Goal: Transaction & Acquisition: Purchase product/service

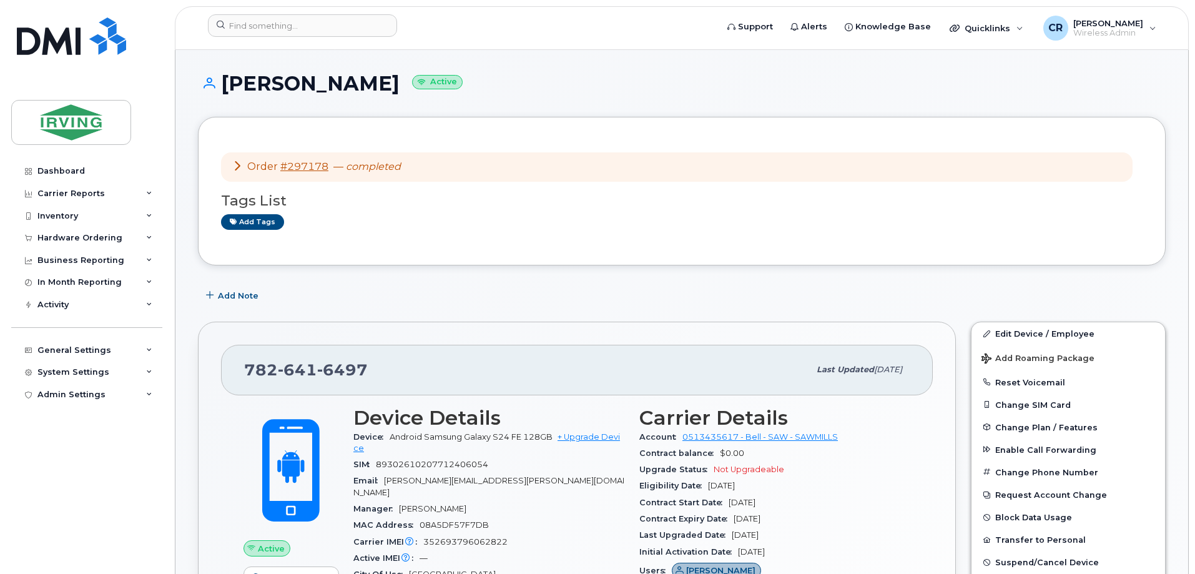
scroll to position [62, 0]
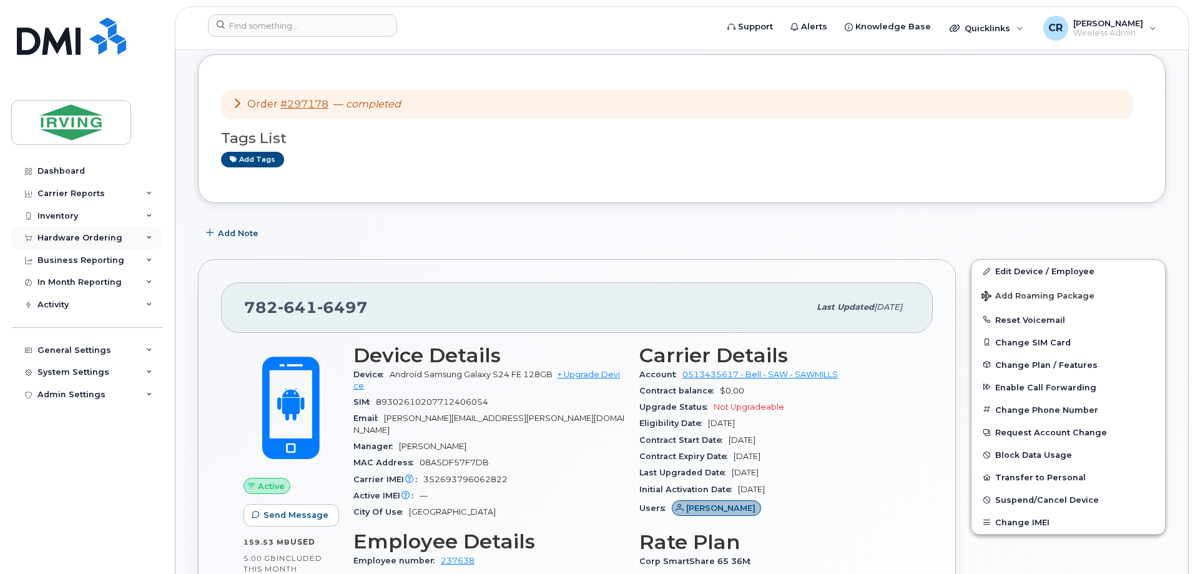
click at [54, 240] on div "Hardware Ordering" at bounding box center [79, 238] width 85 height 10
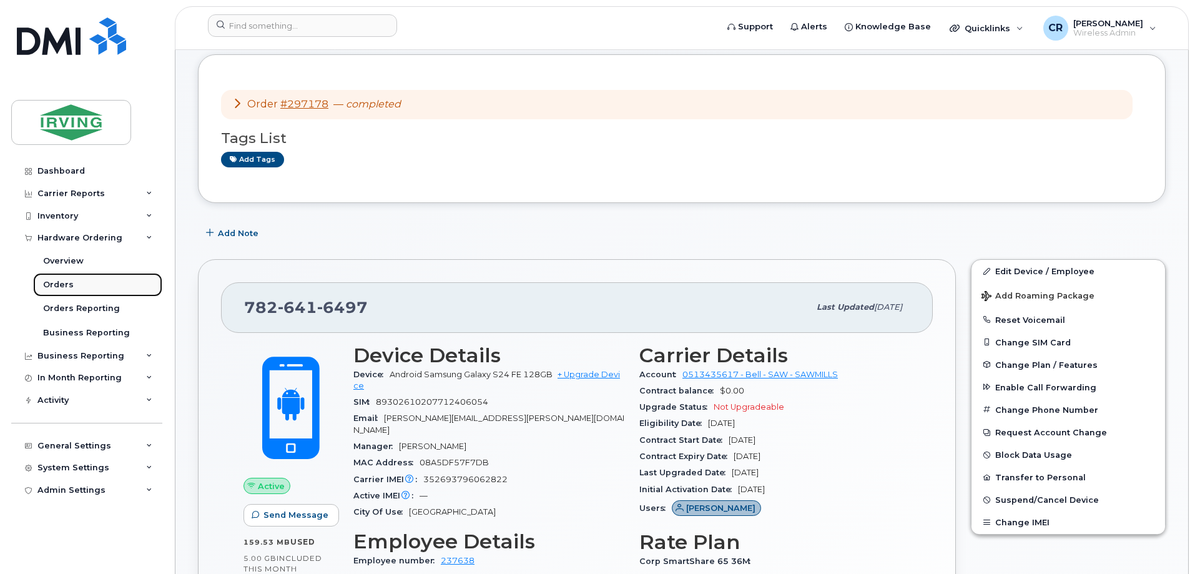
click at [53, 287] on div "Orders" at bounding box center [58, 284] width 31 height 11
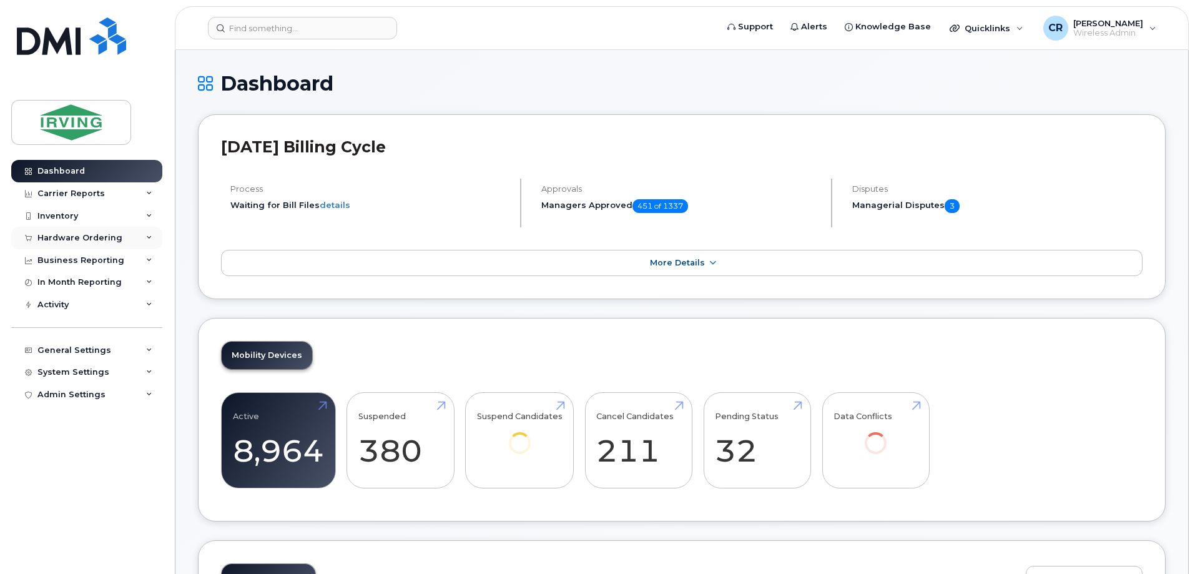
click at [87, 237] on div "Hardware Ordering" at bounding box center [79, 238] width 85 height 10
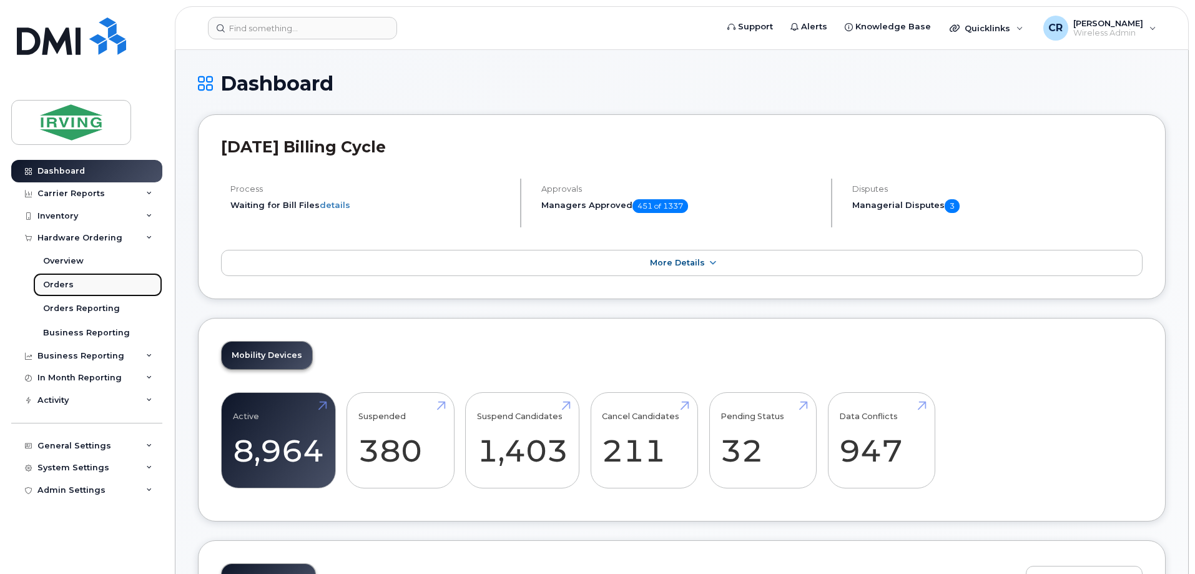
click at [62, 278] on link "Orders" at bounding box center [97, 285] width 129 height 24
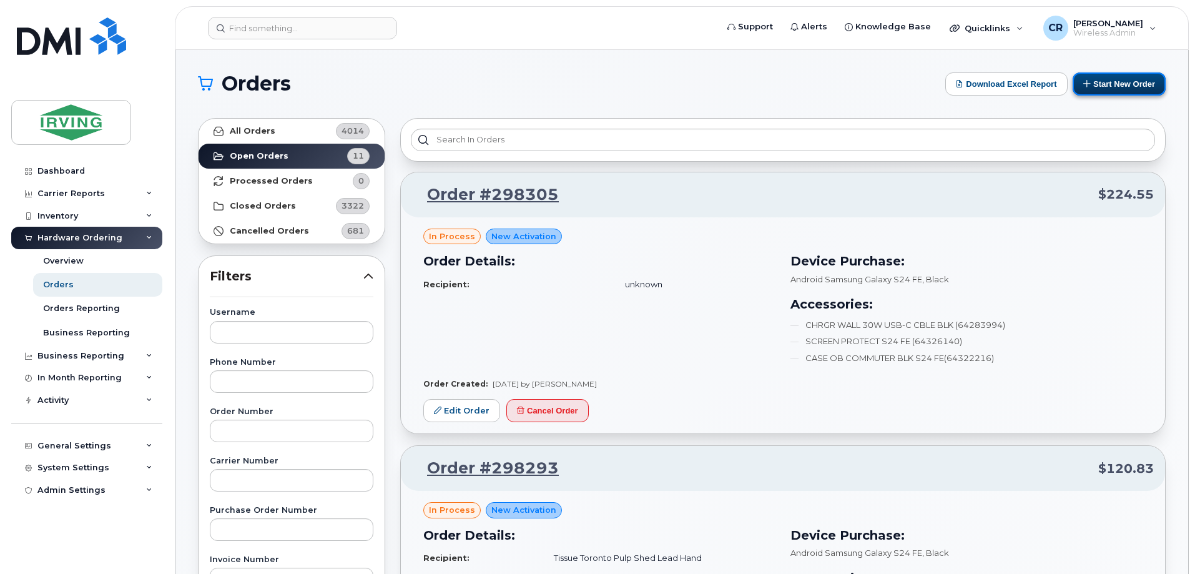
click at [1121, 87] on button "Start New Order" at bounding box center [1119, 83] width 93 height 23
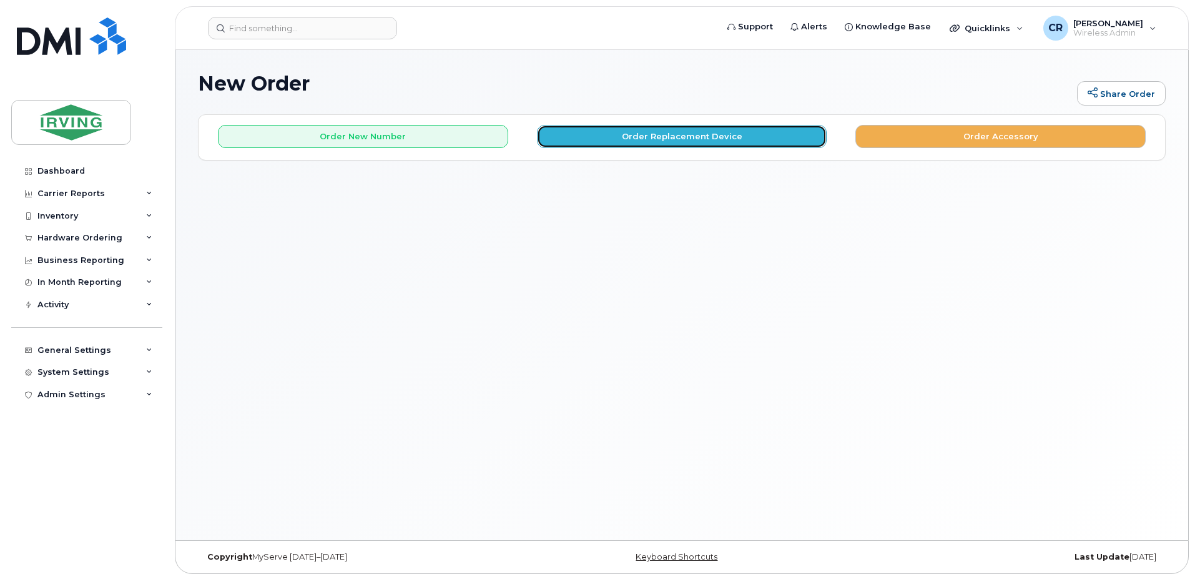
click at [714, 135] on button "Order Replacement Device" at bounding box center [682, 136] width 290 height 23
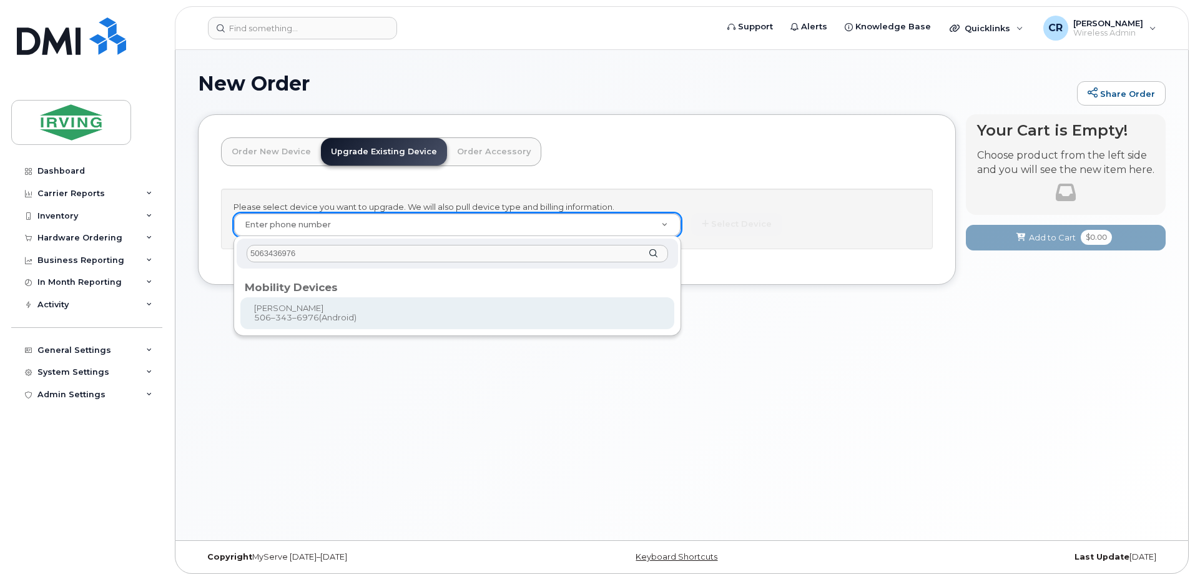
type input "5063436976"
type input "698938"
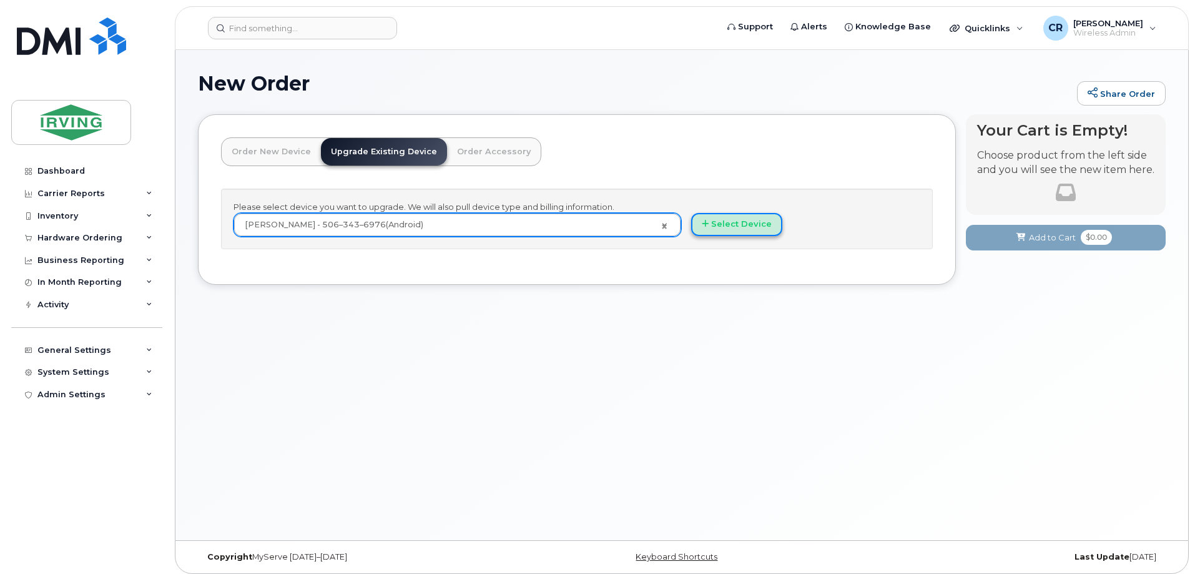
click at [729, 219] on button "Select Device" at bounding box center [736, 224] width 91 height 23
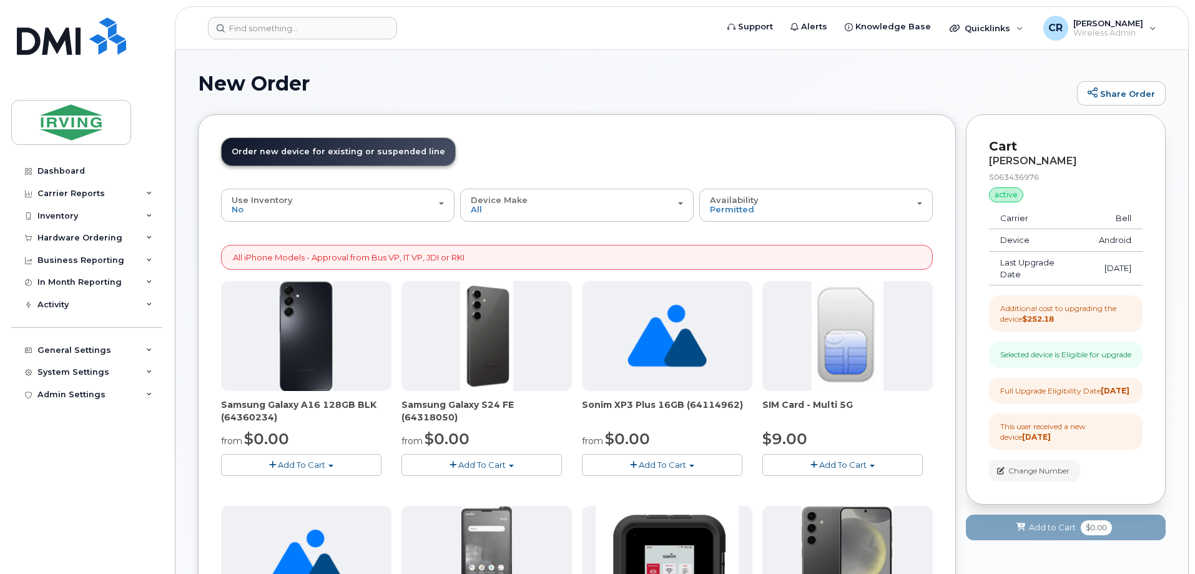
click at [445, 466] on button "Add To Cart" at bounding box center [481, 465] width 160 height 22
click at [443, 488] on link "$0.00 - 3 year term - voice & data plan (128GB)" at bounding box center [513, 488] width 217 height 16
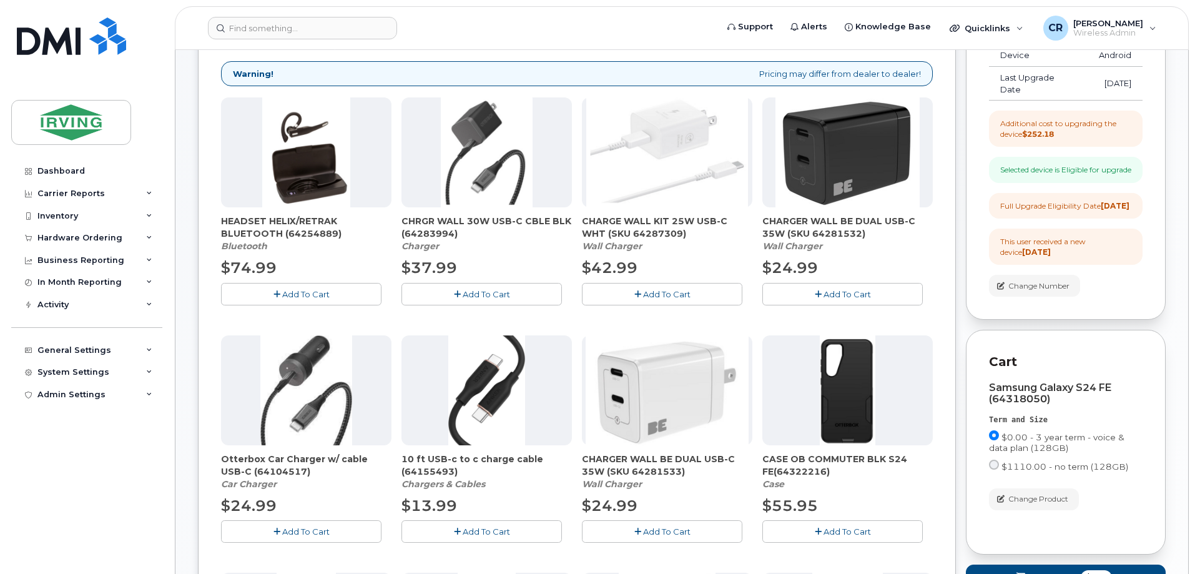
scroll to position [187, 0]
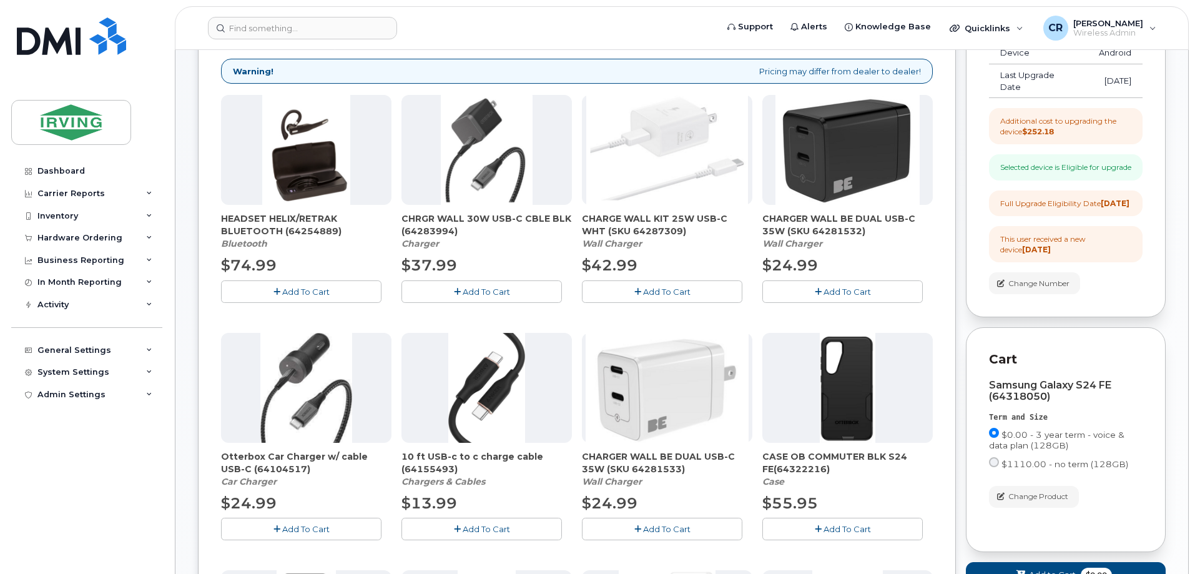
click at [808, 289] on button "Add To Cart" at bounding box center [842, 291] width 160 height 22
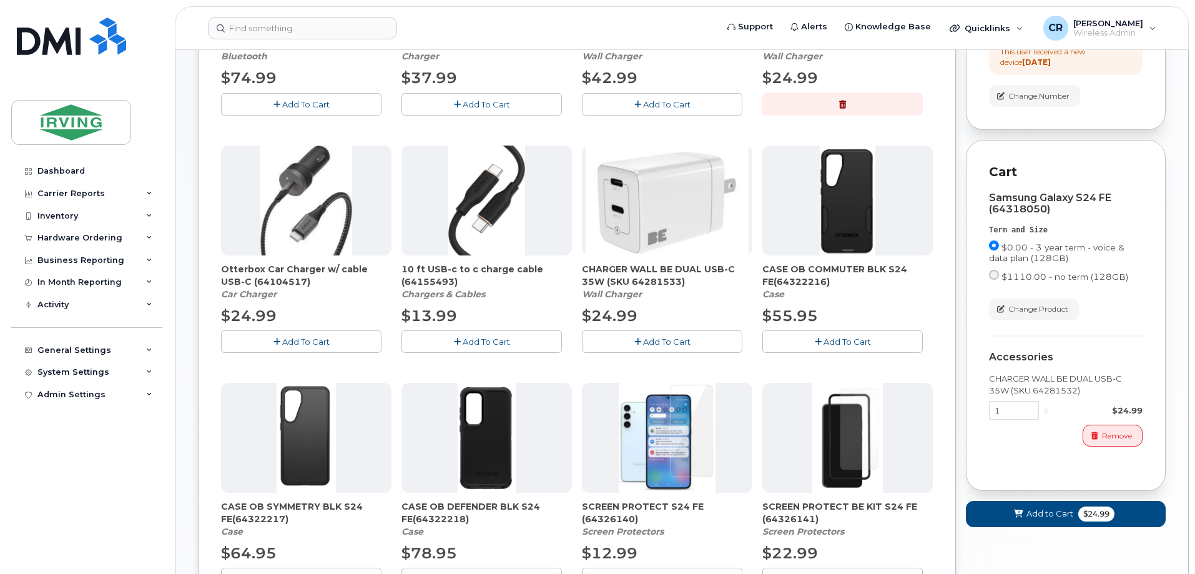
scroll to position [562, 0]
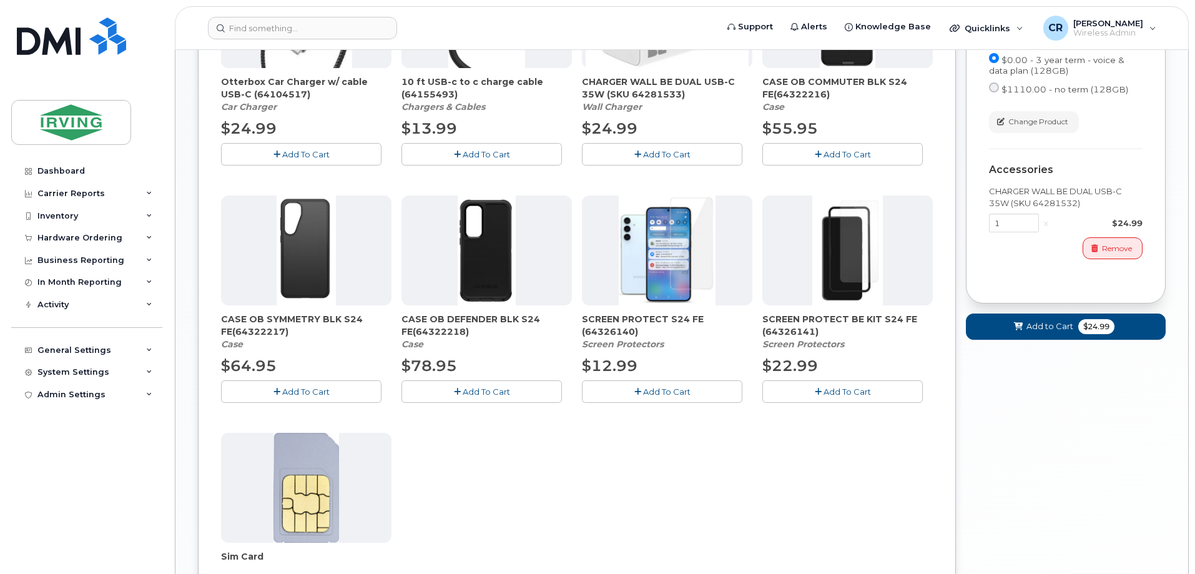
click at [475, 388] on span "Add To Cart" at bounding box center [486, 391] width 47 height 10
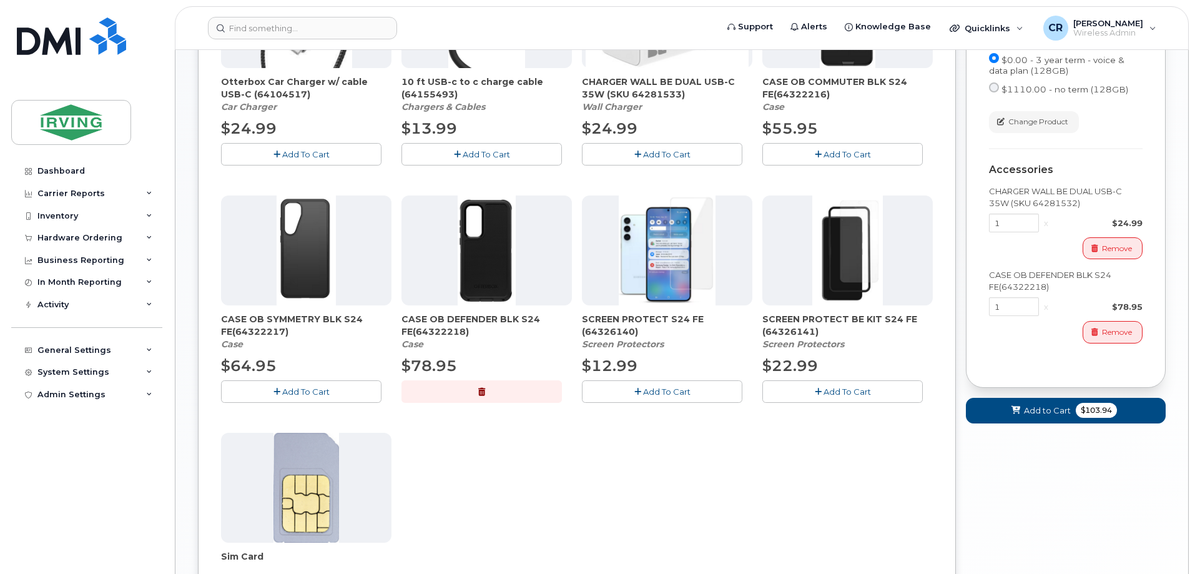
click at [935, 97] on div "Order New Device Upgrade Existing Device Order Accessory Order new device and n…" at bounding box center [577, 147] width 758 height 1191
click at [646, 399] on button "Add To Cart" at bounding box center [662, 391] width 160 height 22
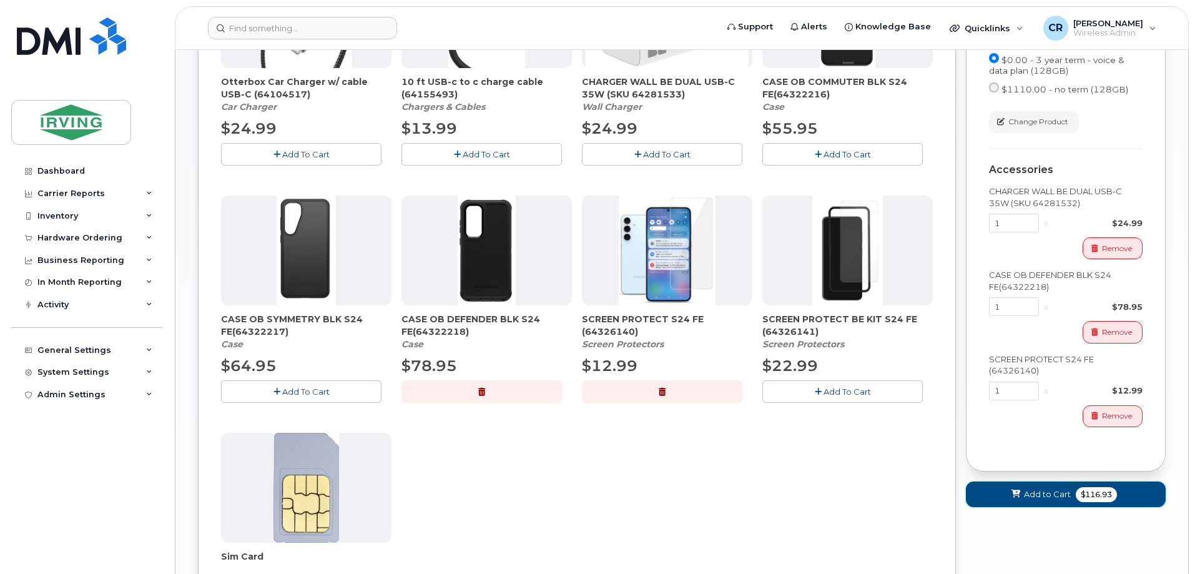
drag, startPoint x: 1084, startPoint y: 516, endPoint x: 762, endPoint y: 523, distance: 321.6
click at [1084, 502] on span "$116.93" at bounding box center [1096, 494] width 41 height 15
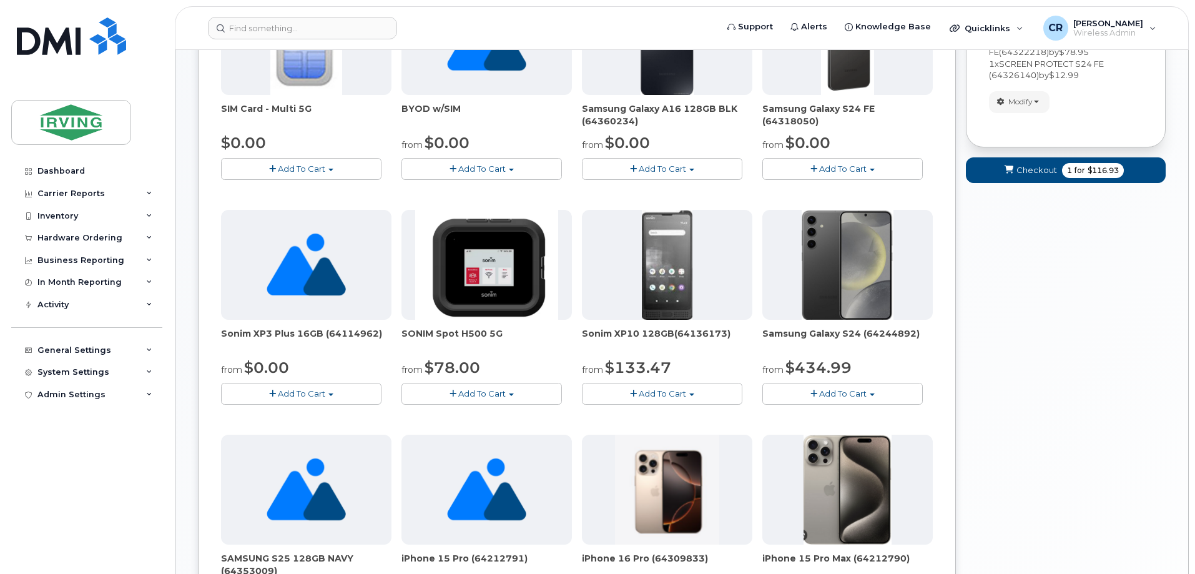
scroll to position [117, 0]
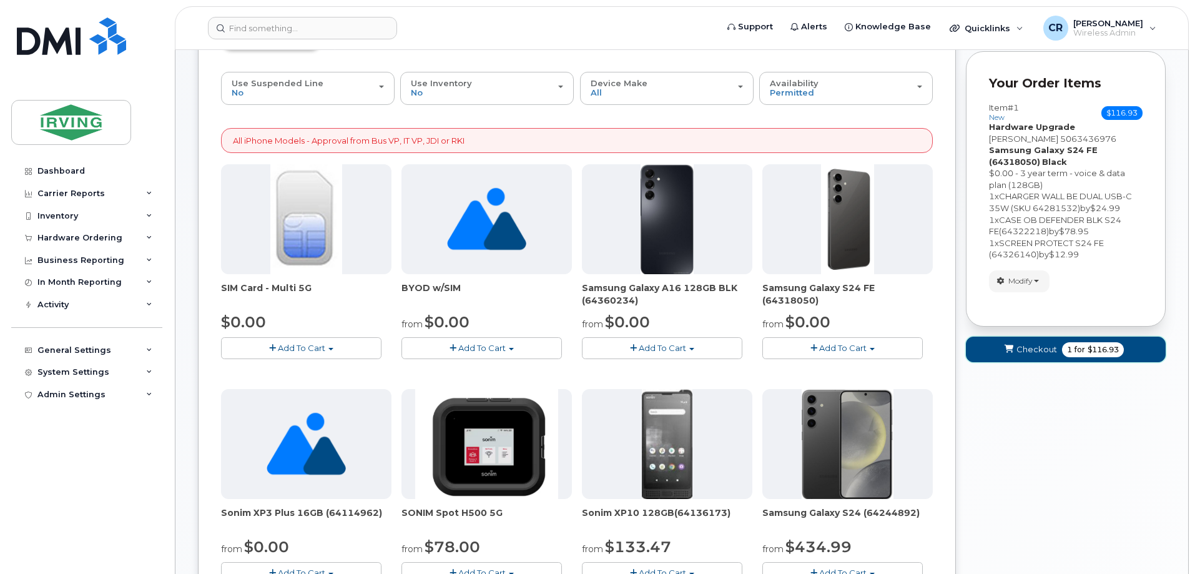
click at [1076, 345] on span "for" at bounding box center [1080, 349] width 16 height 11
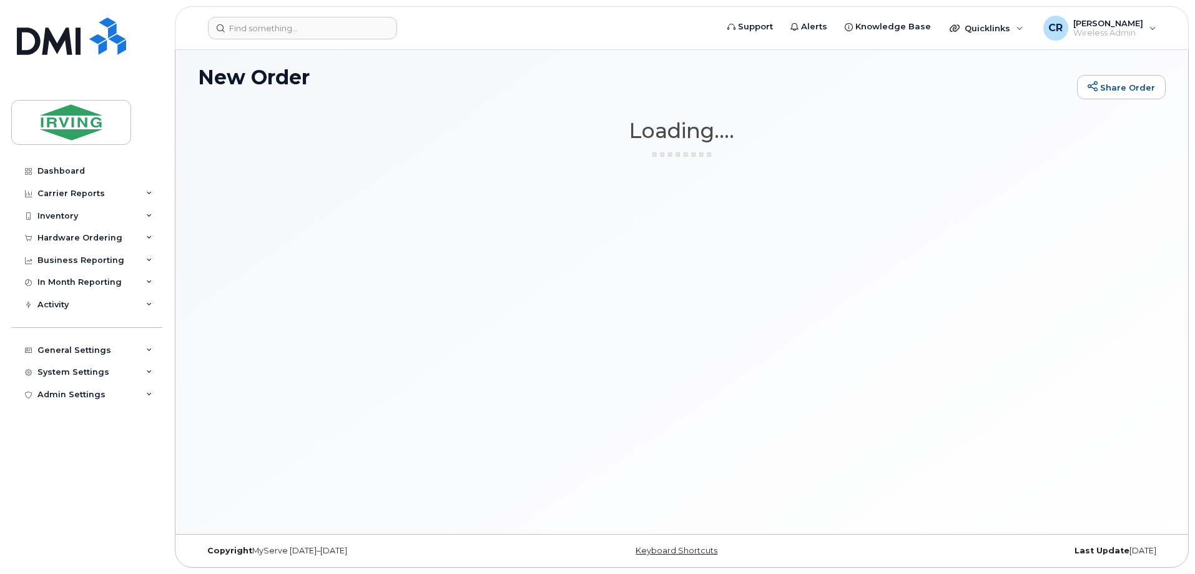
scroll to position [6, 0]
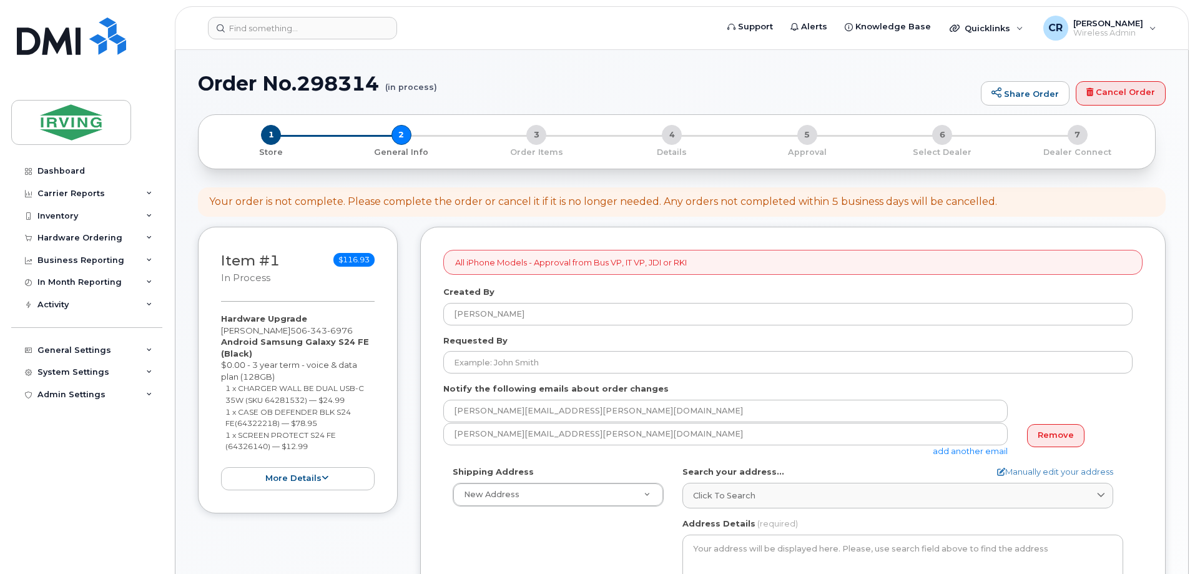
select select
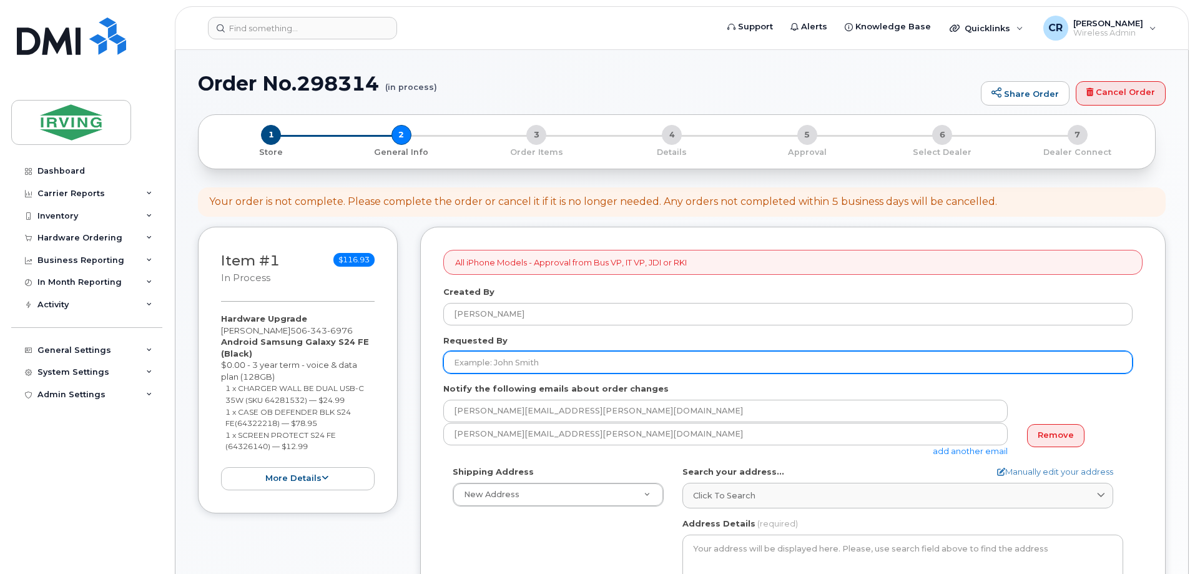
click at [509, 356] on input "Requested By" at bounding box center [787, 362] width 689 height 22
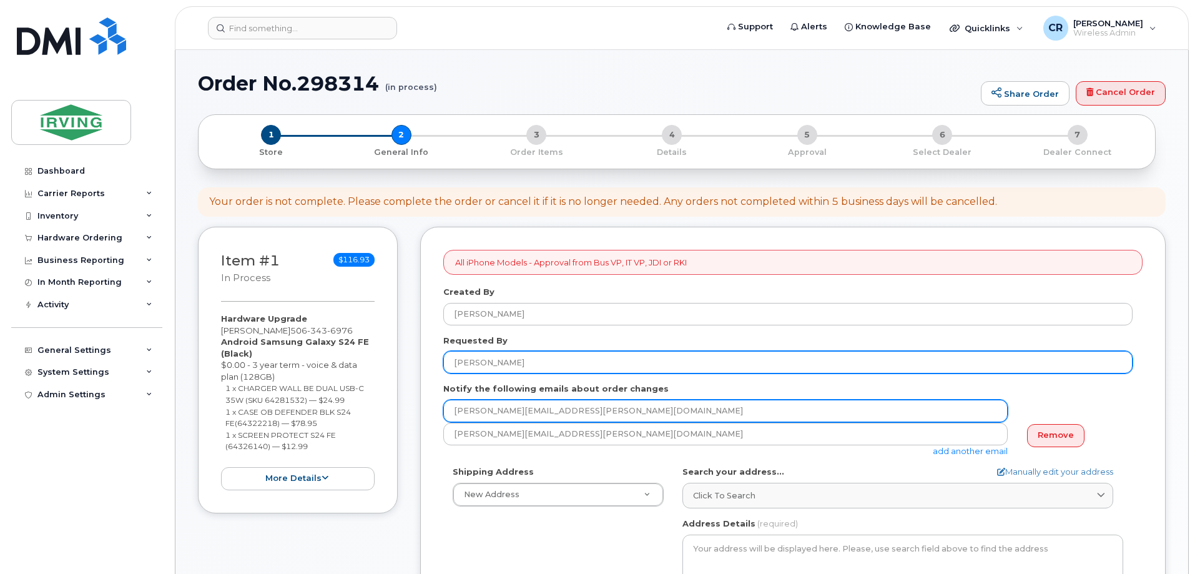
type input "[PERSON_NAME]"
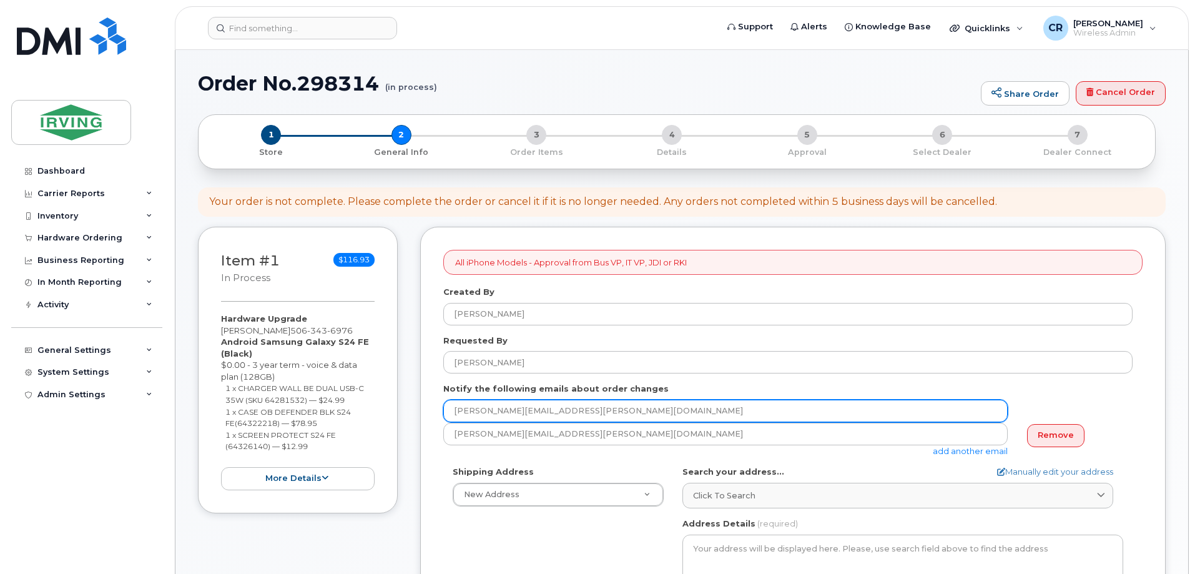
drag, startPoint x: 701, startPoint y: 403, endPoint x: 57, endPoint y: 418, distance: 643.9
type input "[EMAIL_ADDRESS][DOMAIN_NAME]"
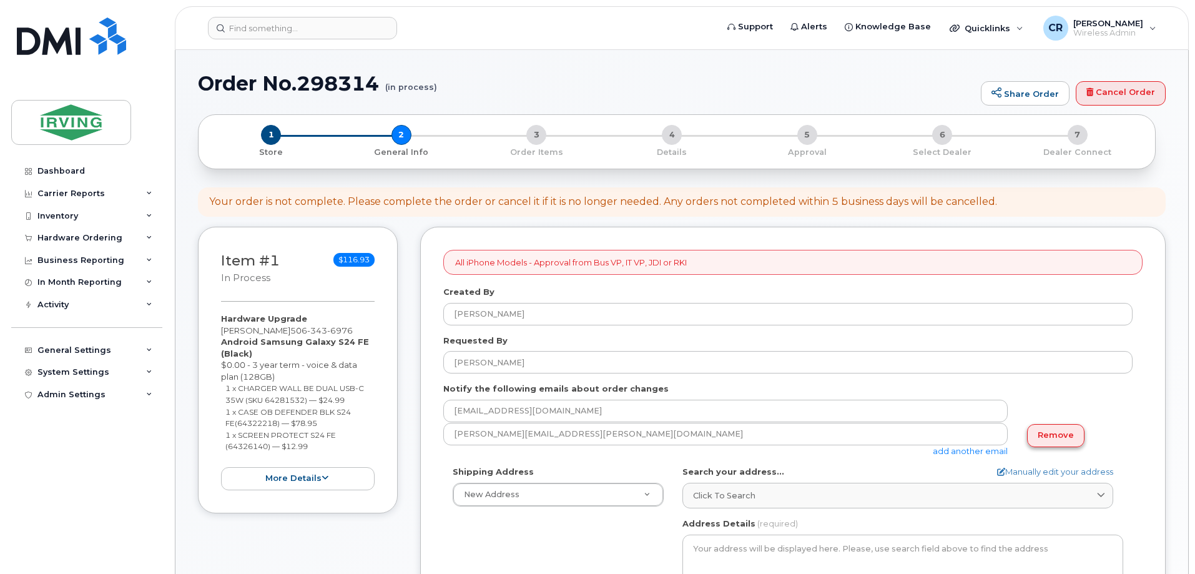
click at [1070, 438] on link "Remove" at bounding box center [1055, 435] width 57 height 23
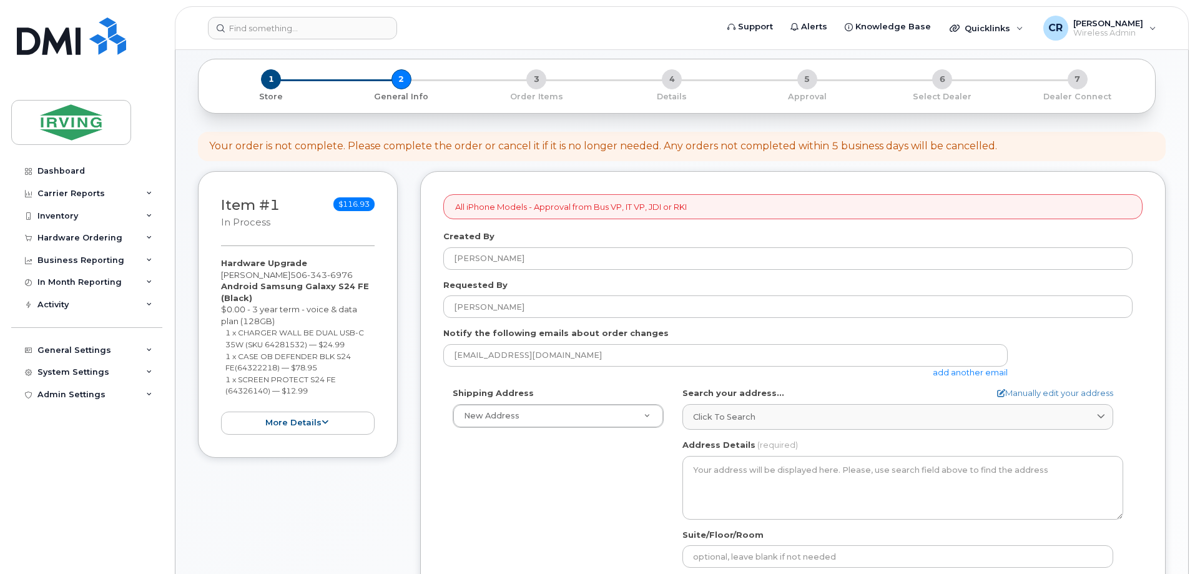
scroll to position [125, 0]
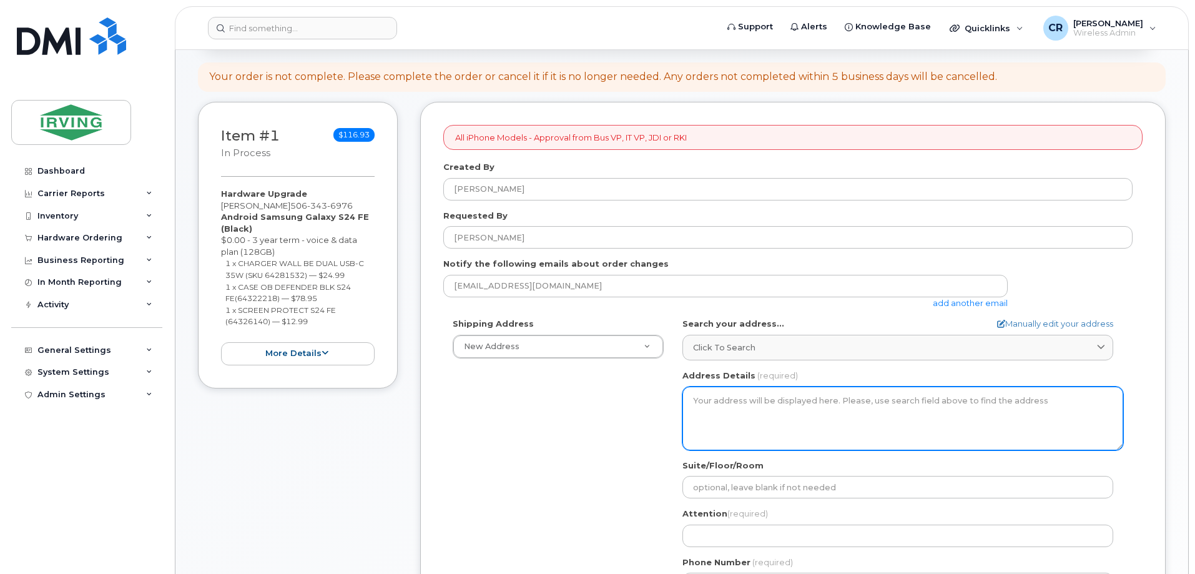
click at [858, 403] on textarea "Address Details" at bounding box center [902, 418] width 441 height 64
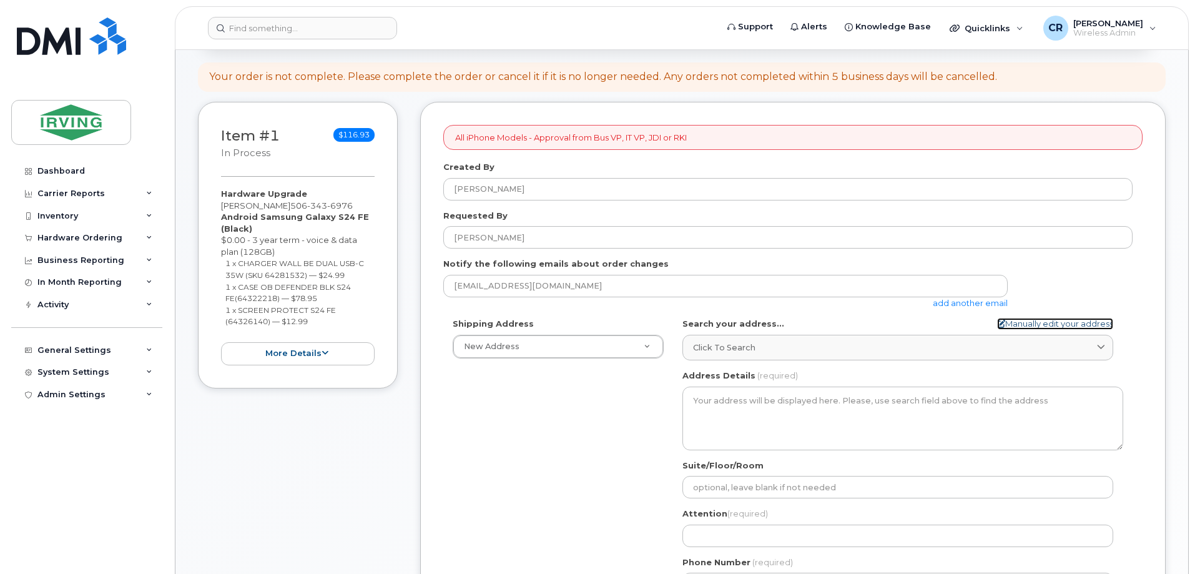
click at [1028, 322] on link "Manually edit your address" at bounding box center [1055, 324] width 116 height 12
select select
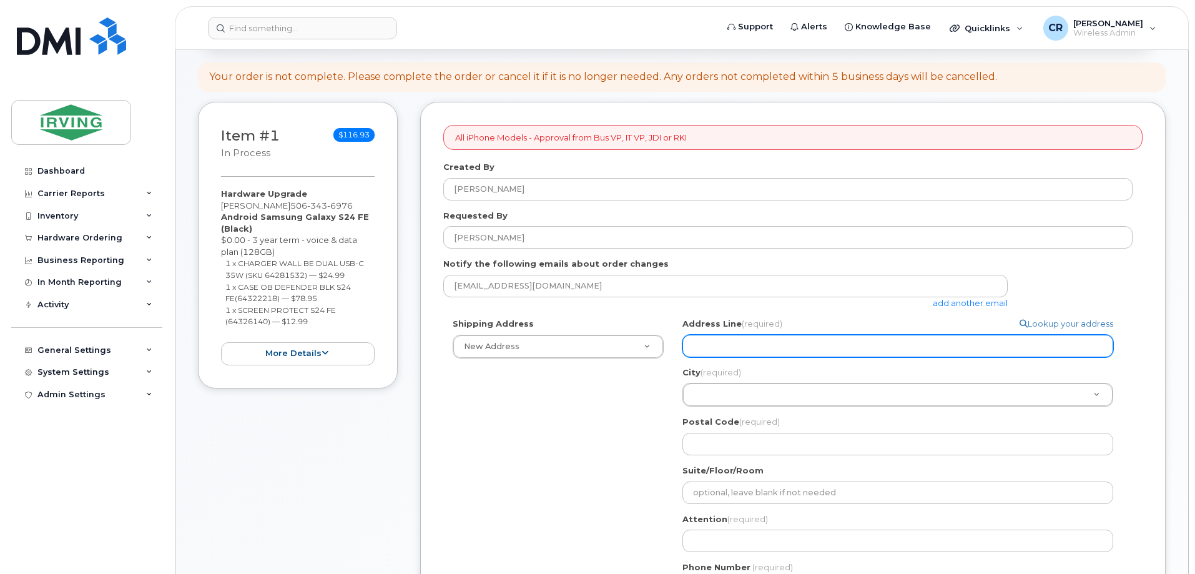
click at [886, 350] on input "Address Line (required)" at bounding box center [897, 346] width 431 height 22
type input "Will Pick Up"
select select
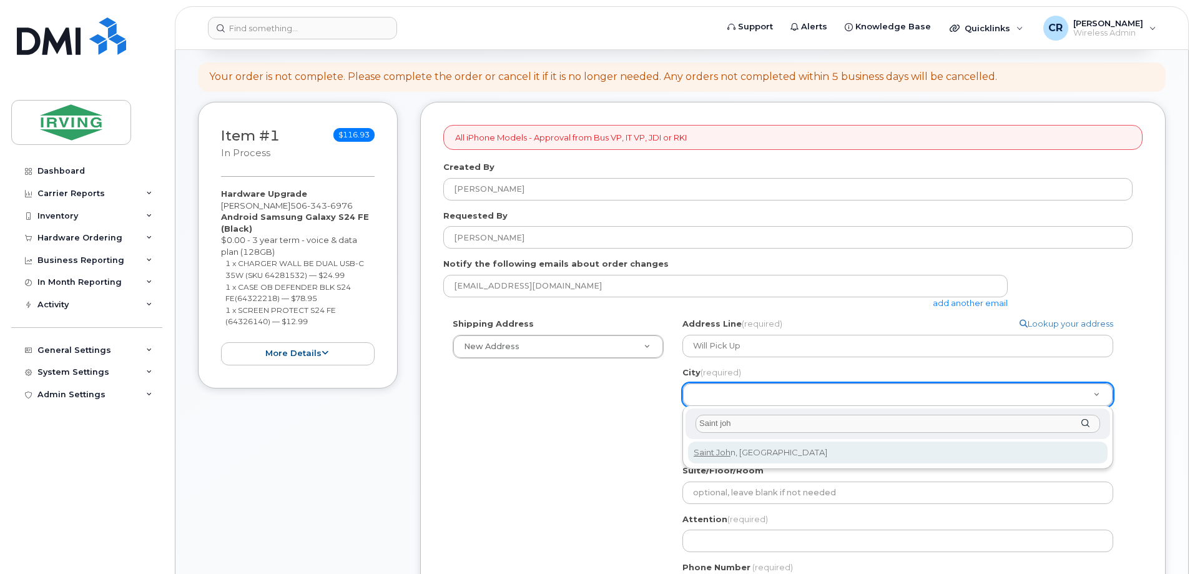
type input "Saint joh"
click at [736, 464] on div "City (required) Saint joh Saint Joh n, New Brunswick" at bounding box center [897, 437] width 431 height 63
select select
type input "2008"
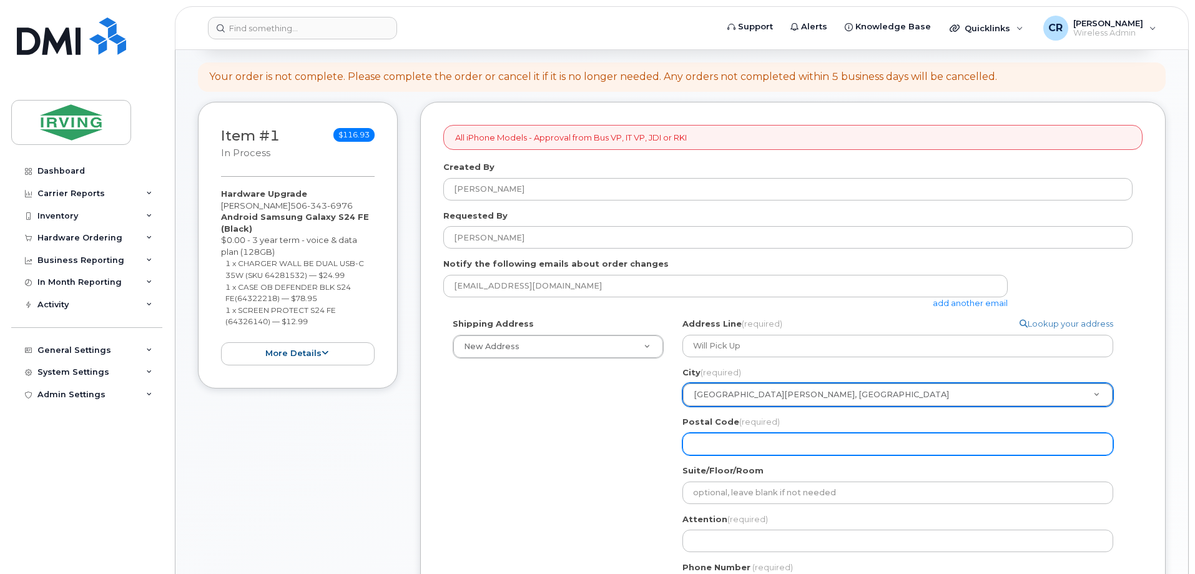
click at [757, 445] on input "Postal Code (required)" at bounding box center [897, 444] width 431 height 22
type input "E7E 2M7"
click at [744, 441] on input "E7E 2M7" at bounding box center [897, 444] width 431 height 22
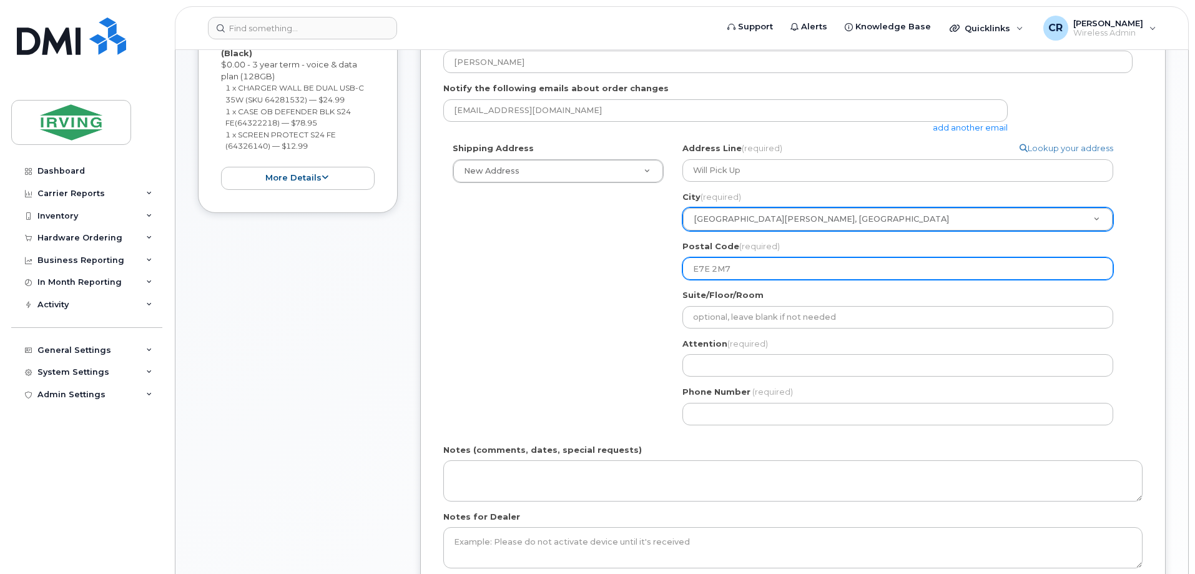
scroll to position [312, 0]
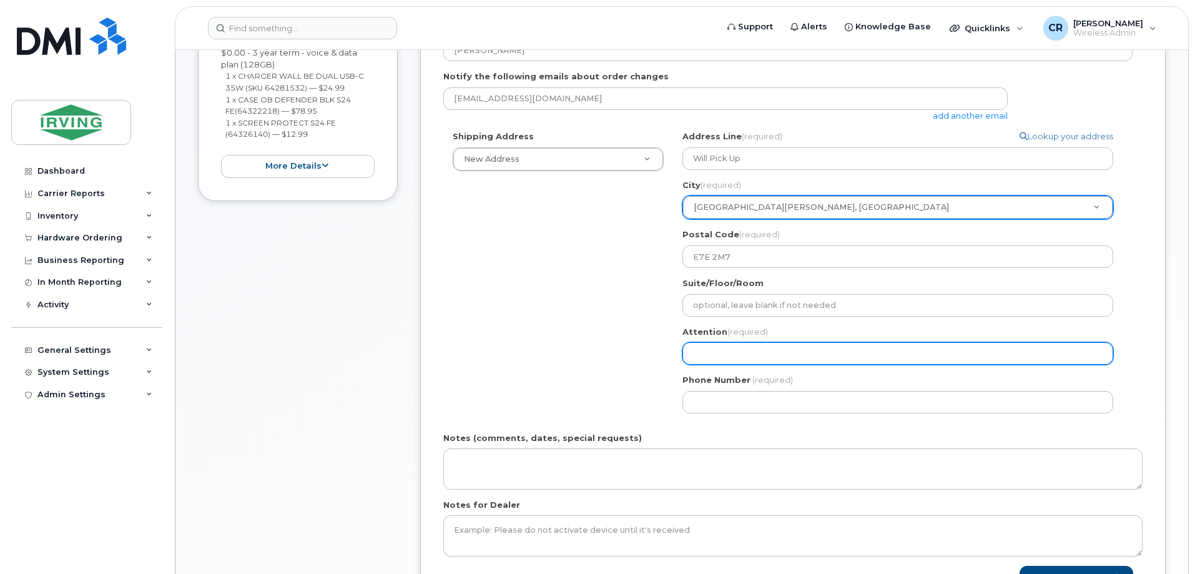
click at [728, 351] on input "Attention (required)" at bounding box center [897, 353] width 431 height 22
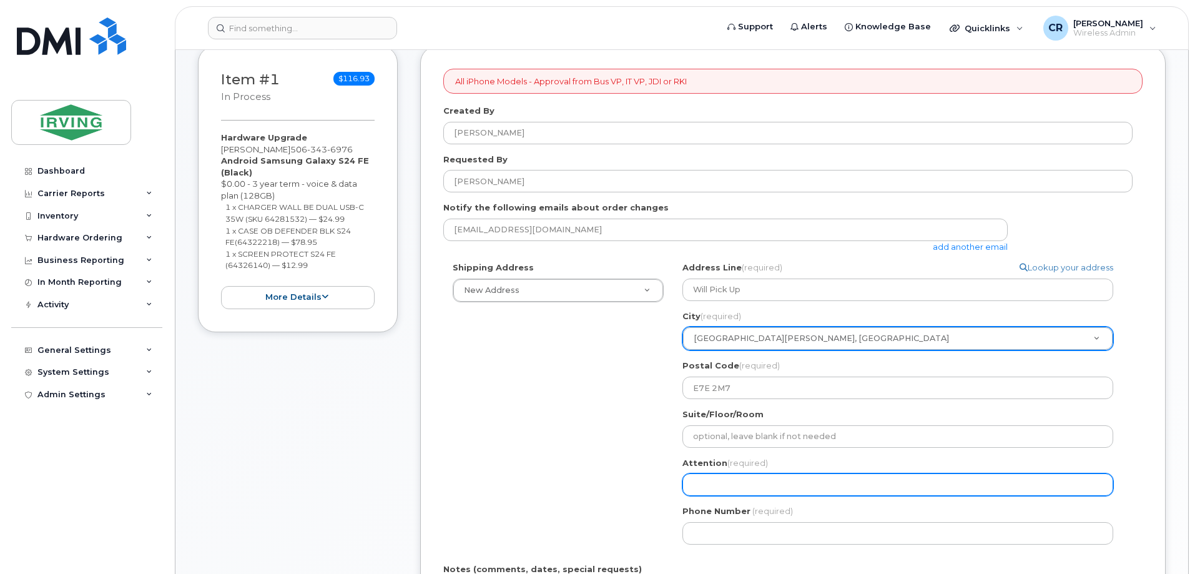
scroll to position [187, 0]
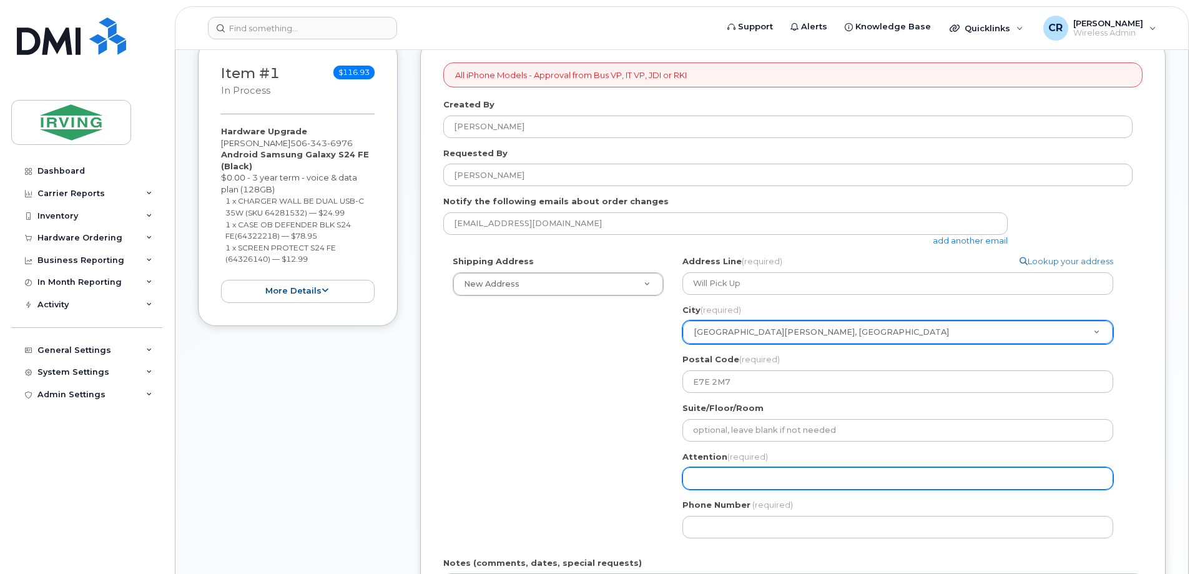
select select
type input "C"
select select
type input "Cr"
select select
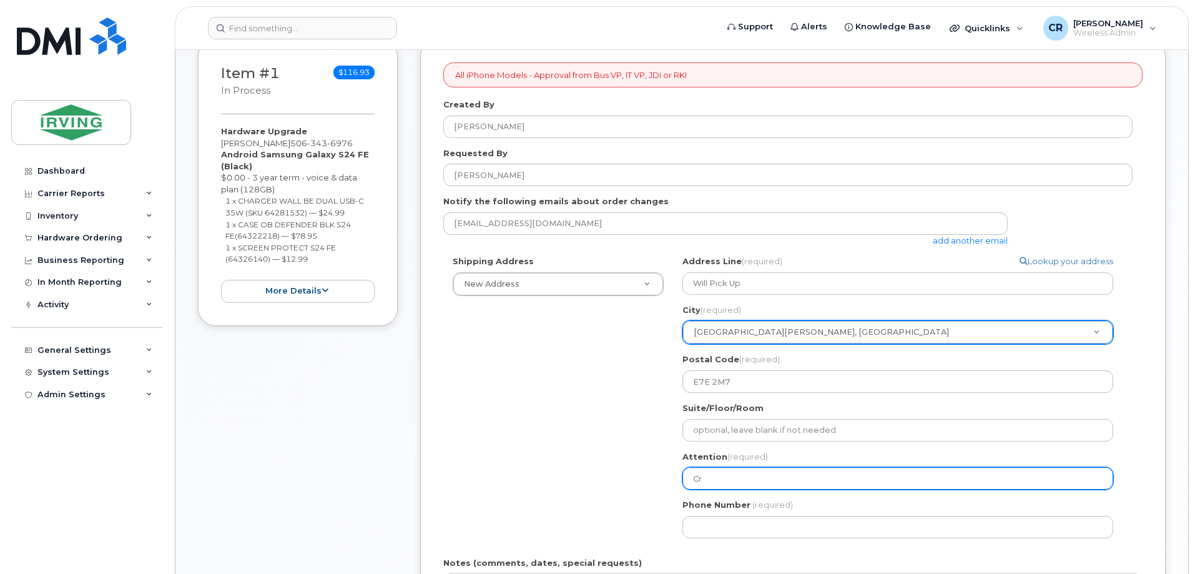
type input "Cra"
select select
type input "Crai"
select select
type input "Craig"
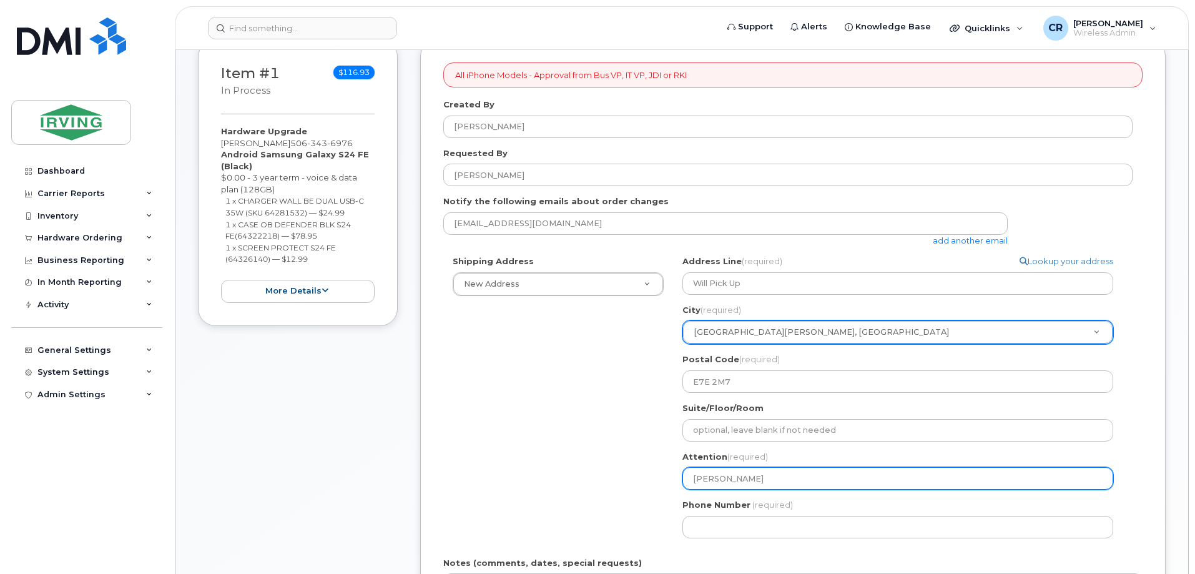
select select
type input "Craig S"
select select
type input "Craig Si"
select select
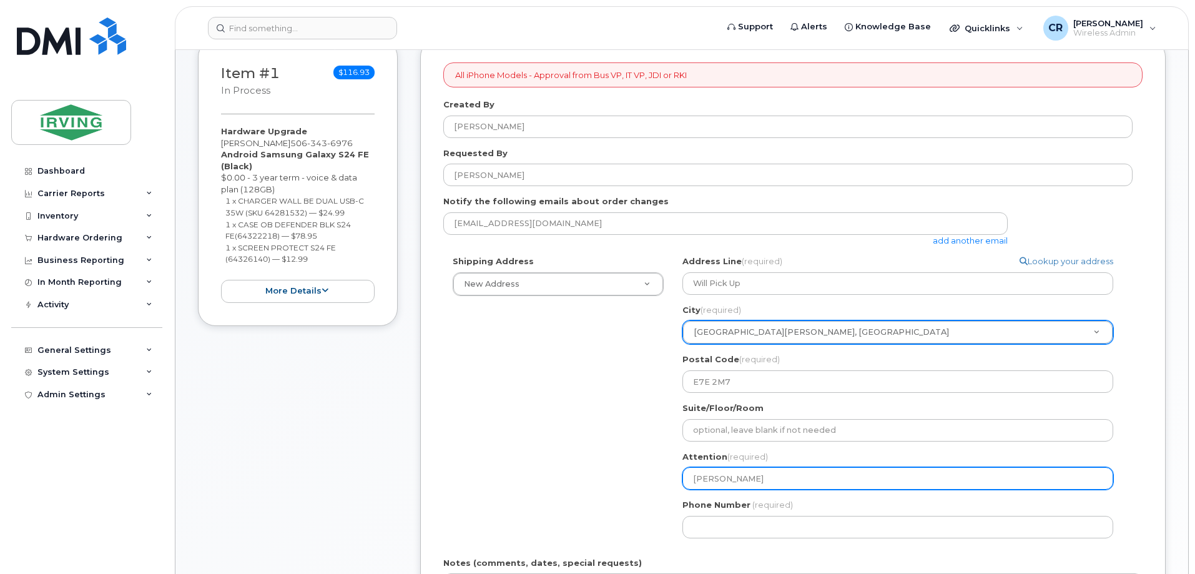
type input "Craig Sin"
select select
type input "Craig Sing"
select select
type input "Craig Singl"
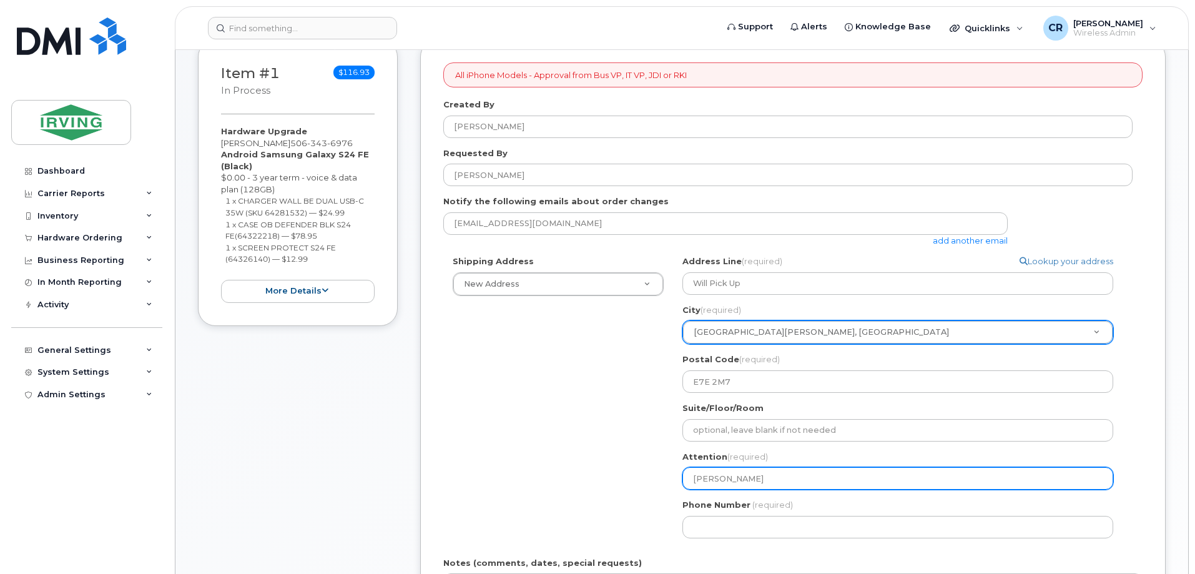
select select
type input "Craig Single"
select select
type input "Craig Singlet"
select select
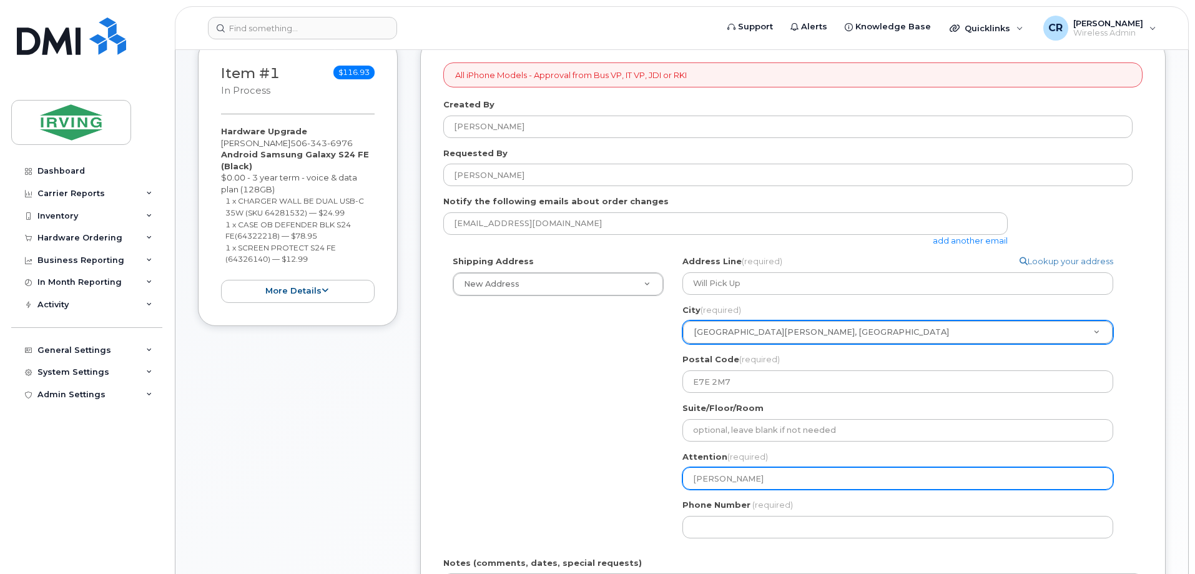
type input "Craig Singleto"
select select
type input "[PERSON_NAME]"
select select
type input "Craig Singleton,"
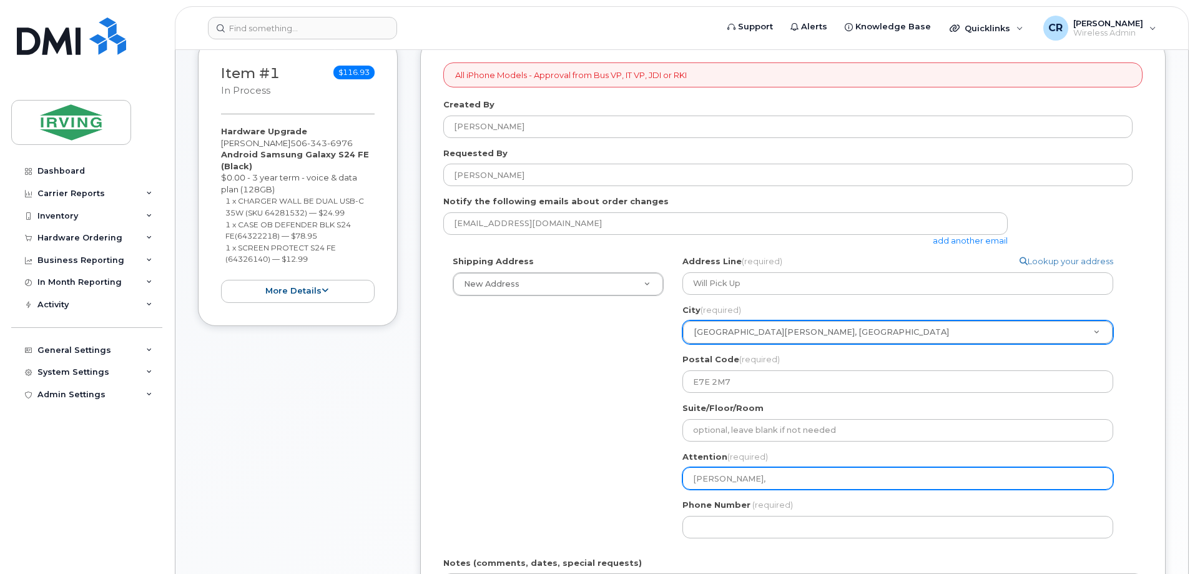
select select
type input "Craig Singleton, C"
select select
type input "Craig Singleton, CF"
select select
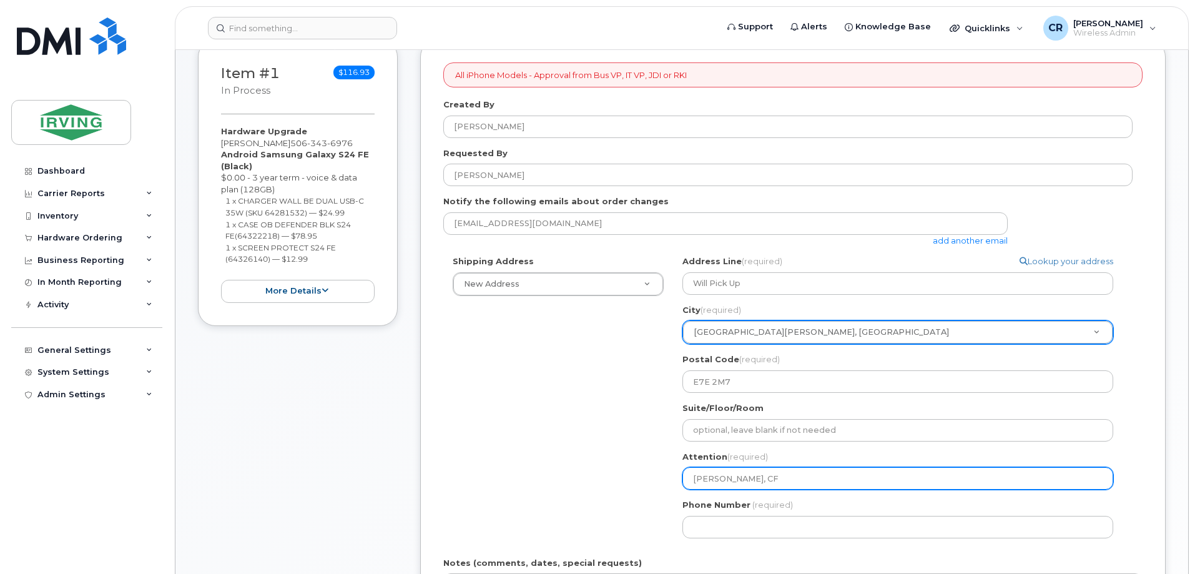
type input "Craig Singleton, CFM"
select select
type input "Craig Singleton, CF"
select select
type input "Craig Singleton, C"
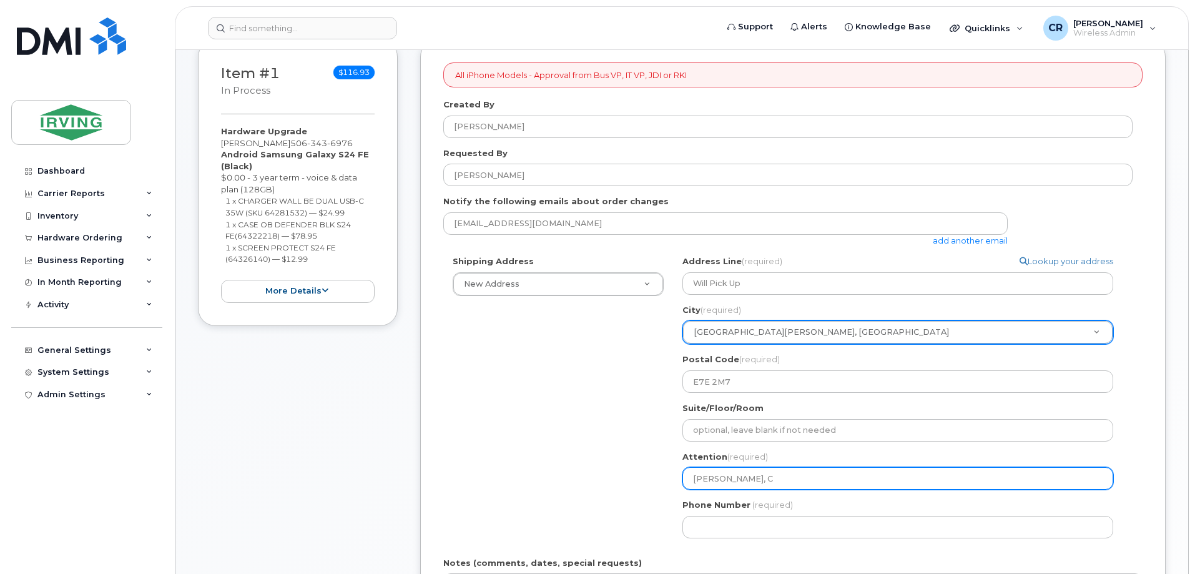
select select
type input "Craig Singleton,"
select select
type input "Craig Singleton, I"
select select
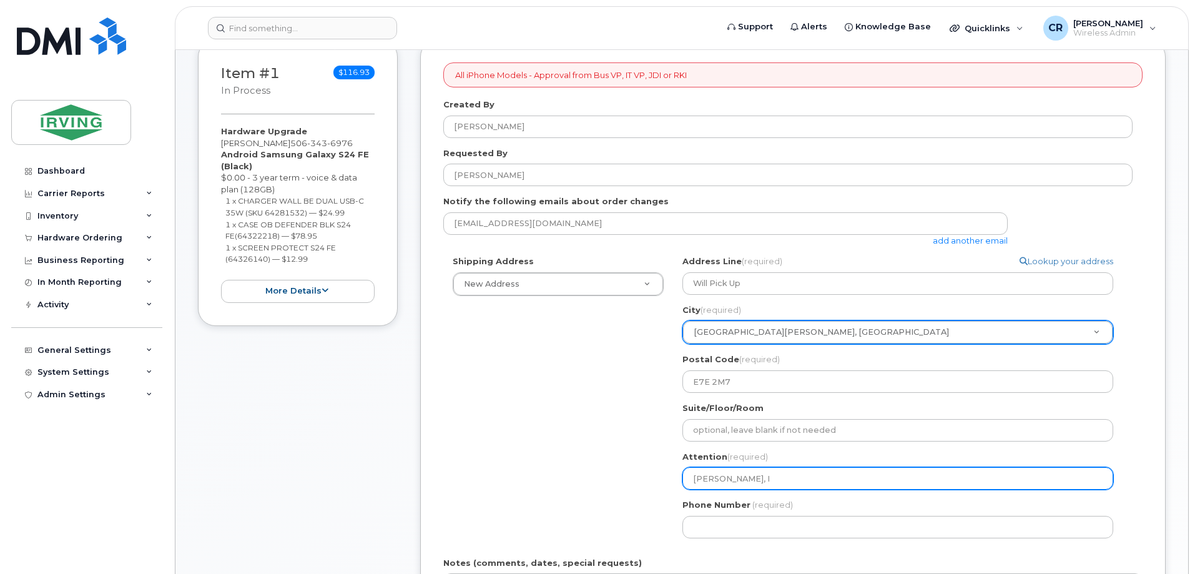
type input "Craig Singleton, IE"
select select
type input "[PERSON_NAME], IEQ"
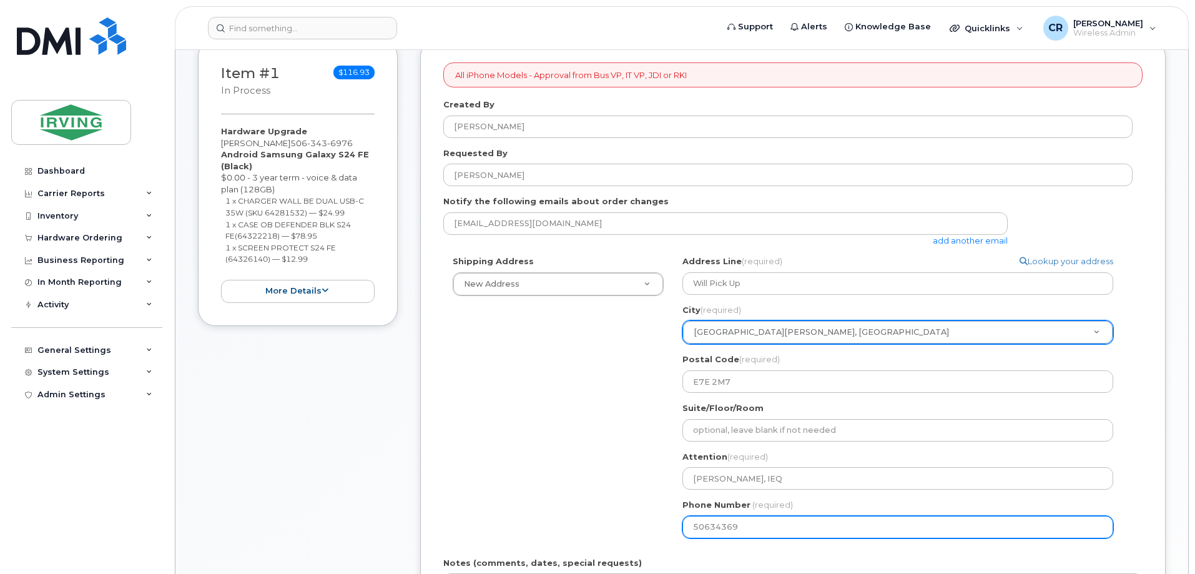
type input "506343697"
select select
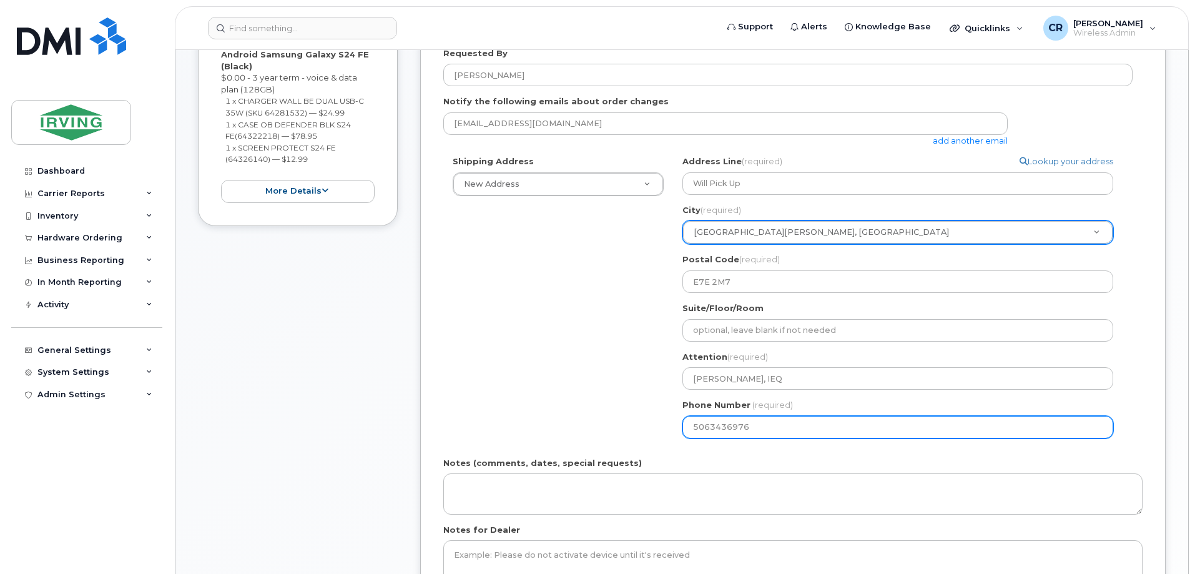
scroll to position [375, 0]
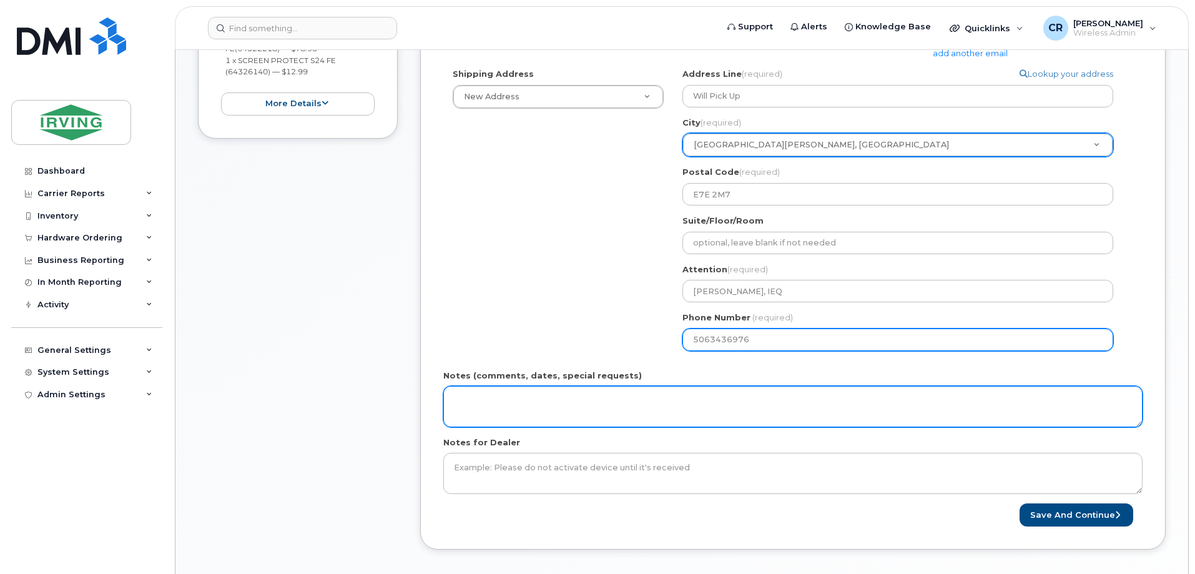
type input "5063436976"
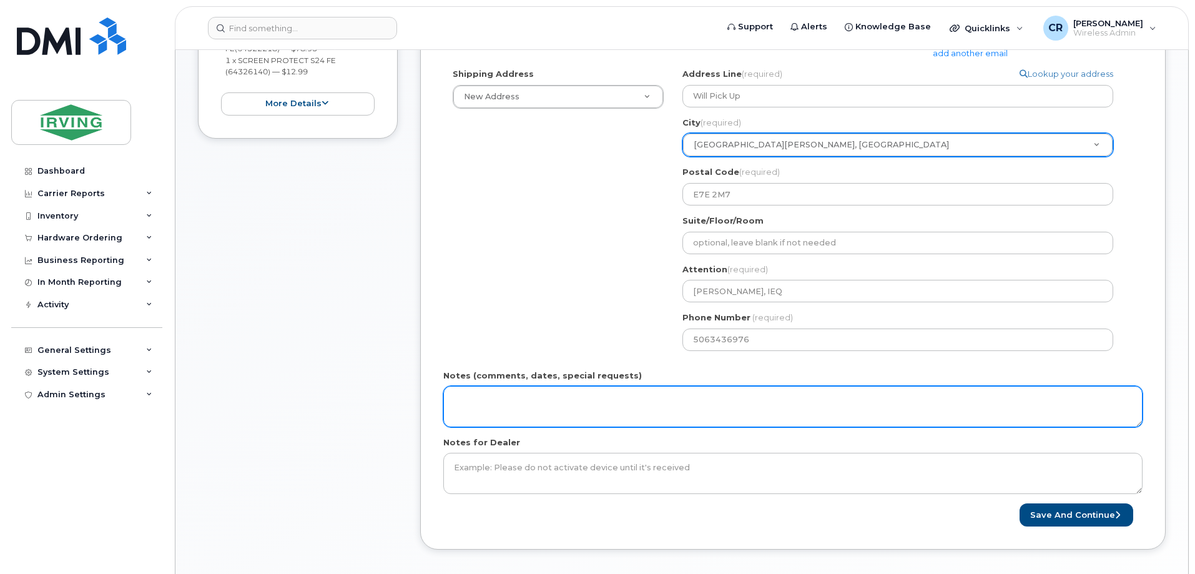
click at [501, 390] on textarea "Notes (comments, dates, special requests)" at bounding box center [792, 406] width 699 height 41
click at [561, 411] on textarea "**Will pick up once complete, current device is down** Order#:" at bounding box center [792, 406] width 699 height 41
click at [451, 395] on textarea "**Will pick up once complete, current device is down** Order#: 5081539909 Invoi…" at bounding box center [792, 406] width 699 height 41
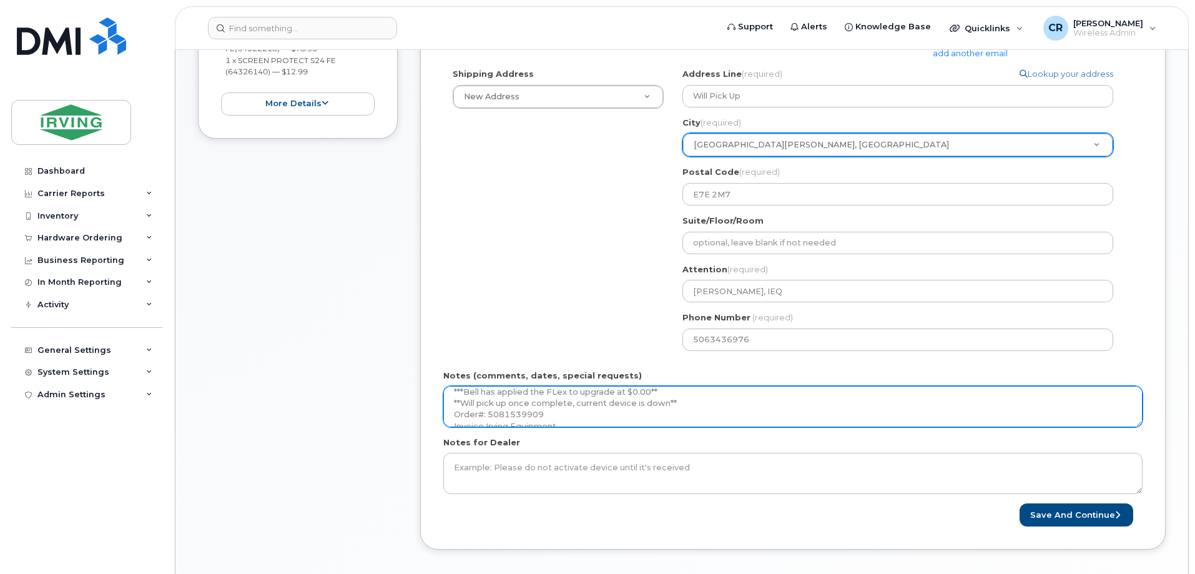
click at [556, 395] on textarea "***Bell has applied the FLex to upgrade at $0.00** **Will pick up once complete…" at bounding box center [792, 406] width 699 height 41
type textarea "***Bell has applied the FLEX to upgrade at $0.00** **Will pick up once complete…"
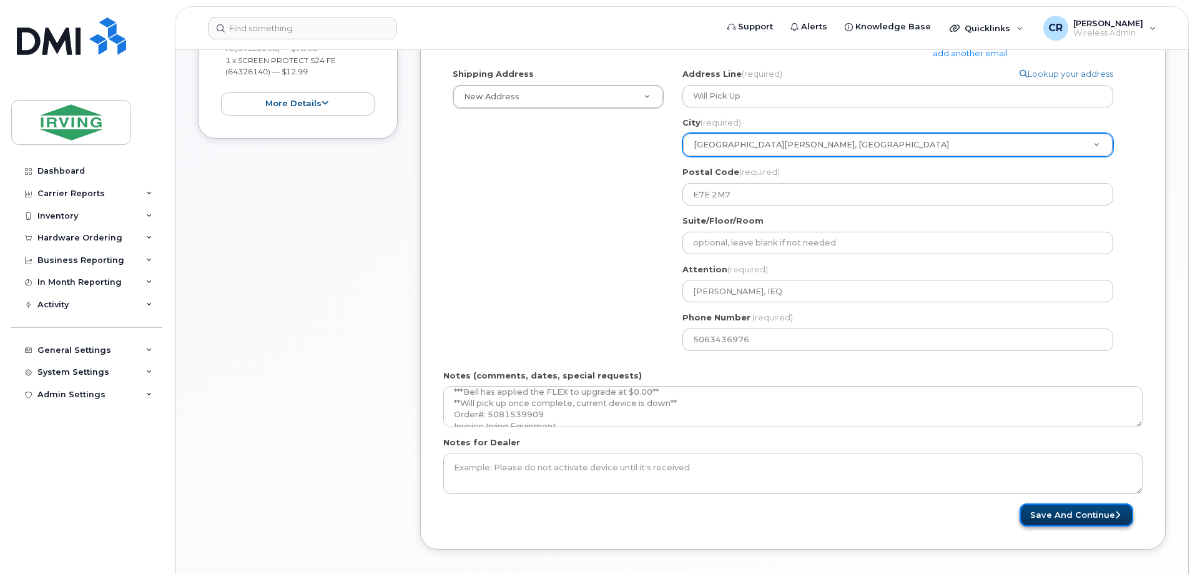
click at [1048, 510] on button "Save and Continue" at bounding box center [1077, 514] width 114 height 23
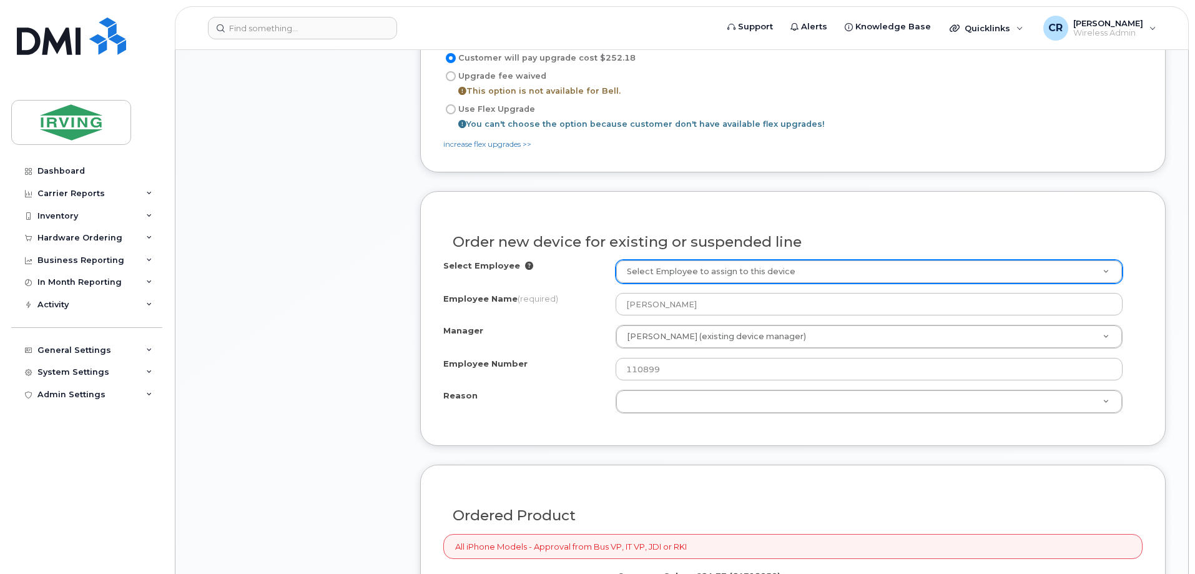
scroll to position [812, 0]
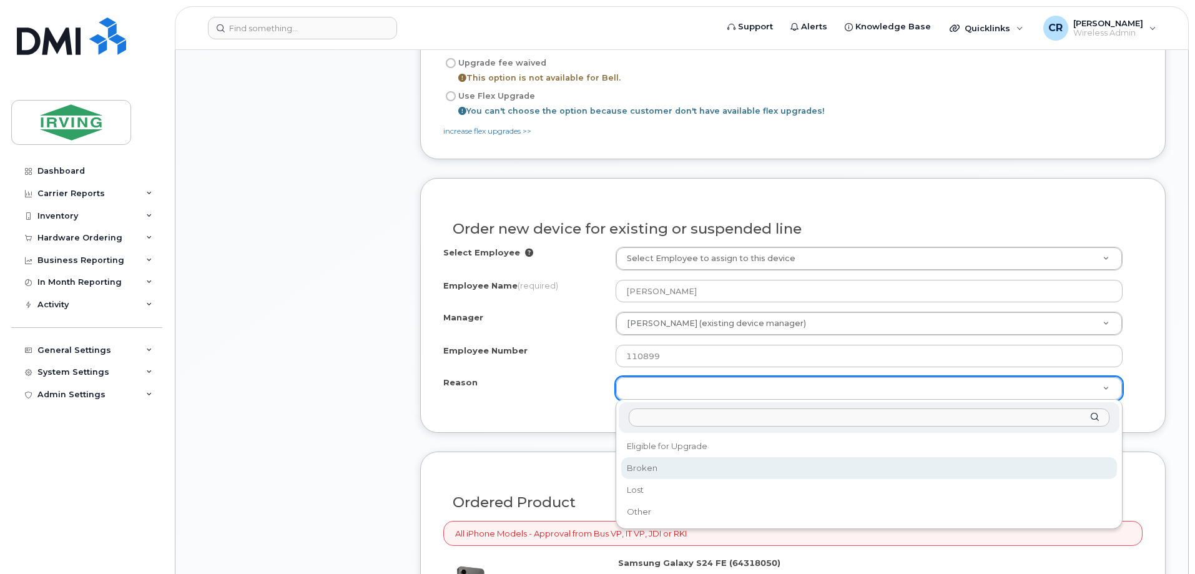
select select "broken"
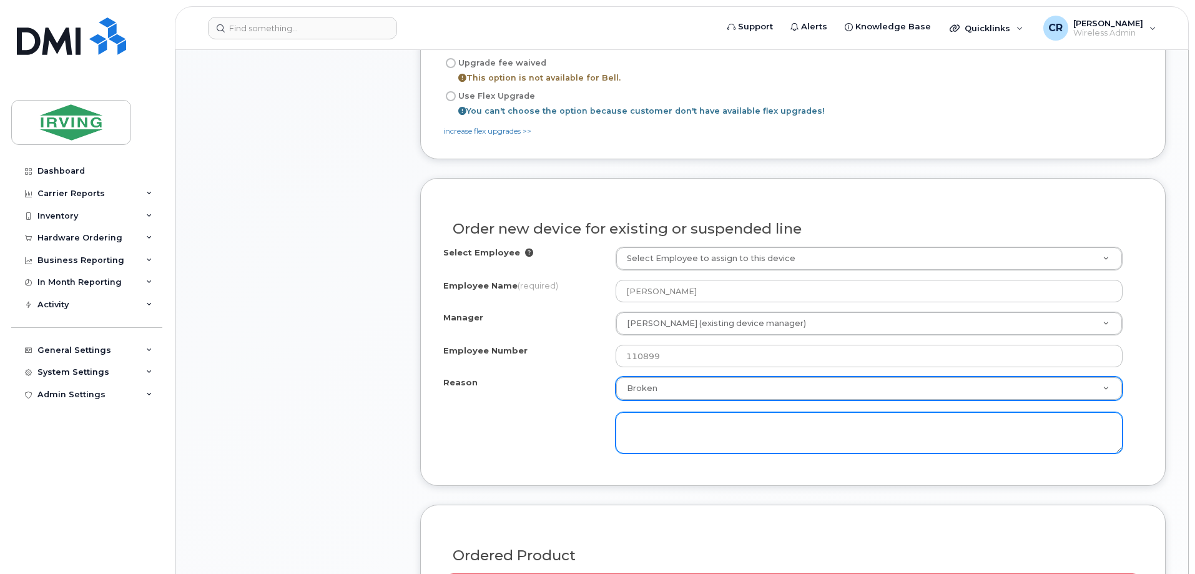
click at [719, 435] on textarea at bounding box center [869, 432] width 507 height 41
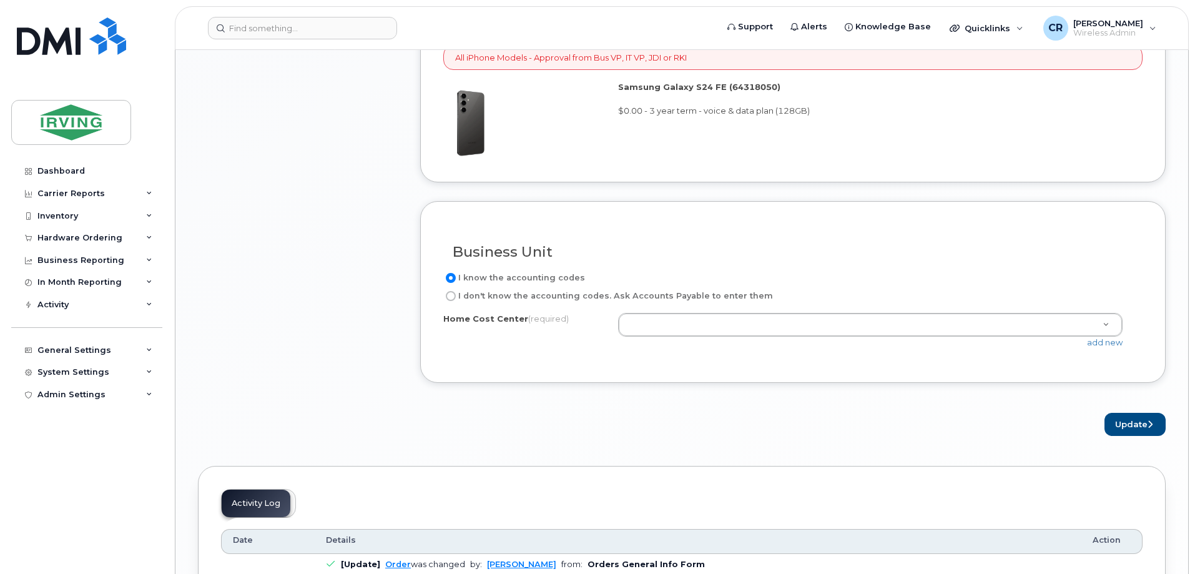
scroll to position [1374, 0]
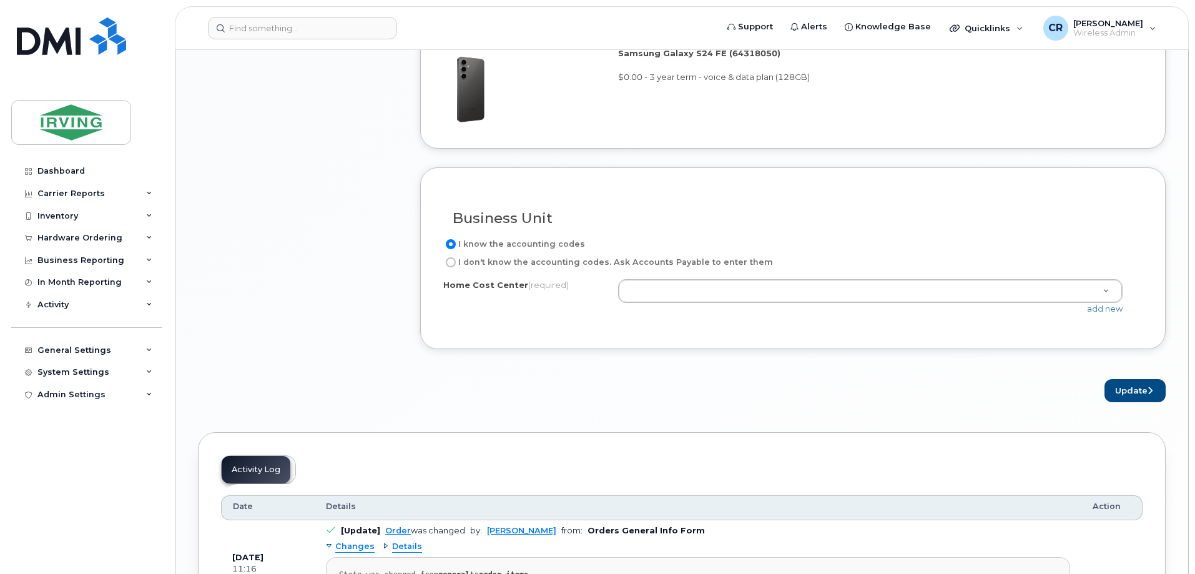
type textarea "Broke"
click at [664, 278] on div "I know the accounting codes I don't know the accounting codes. Ask Accounts Pay…" at bounding box center [792, 281] width 699 height 89
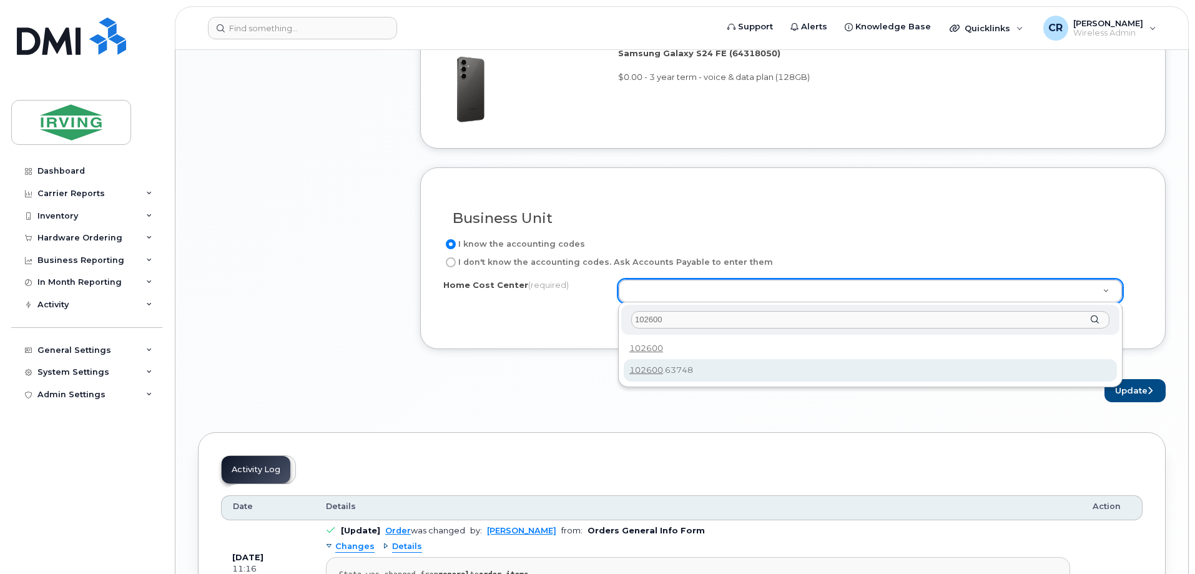
type input "102600"
type input "102600.63748"
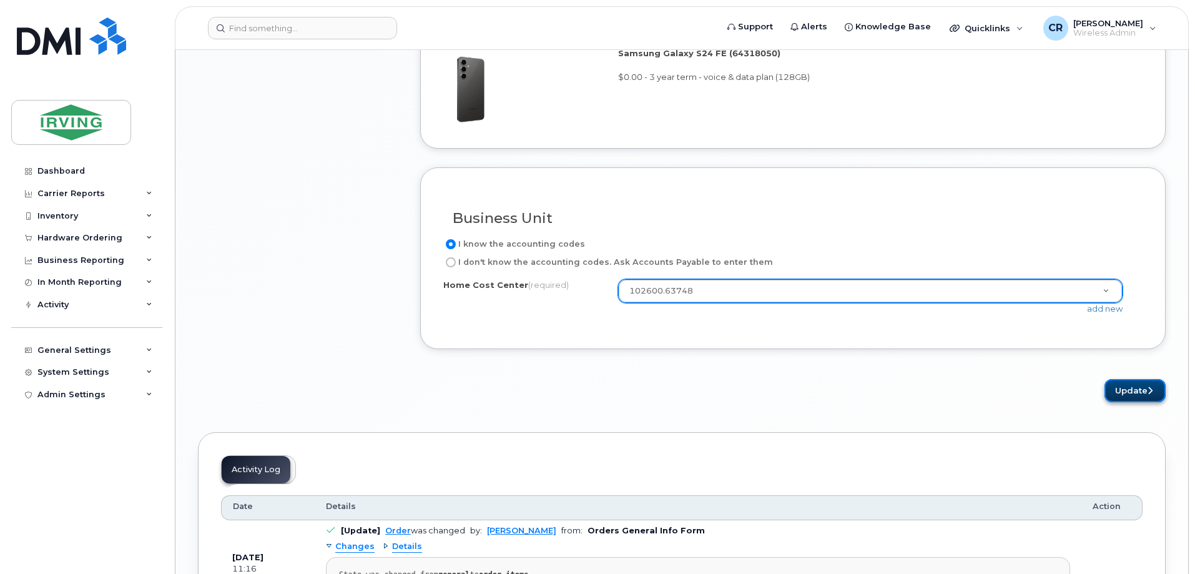
click at [1146, 390] on button "Update" at bounding box center [1134, 390] width 61 height 23
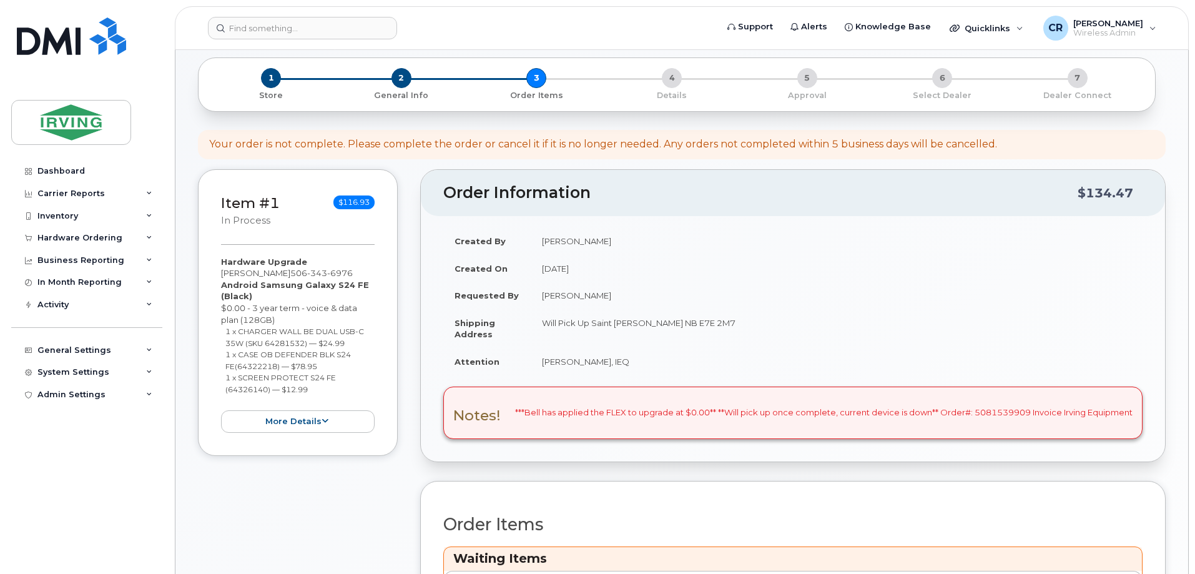
scroll to position [312, 0]
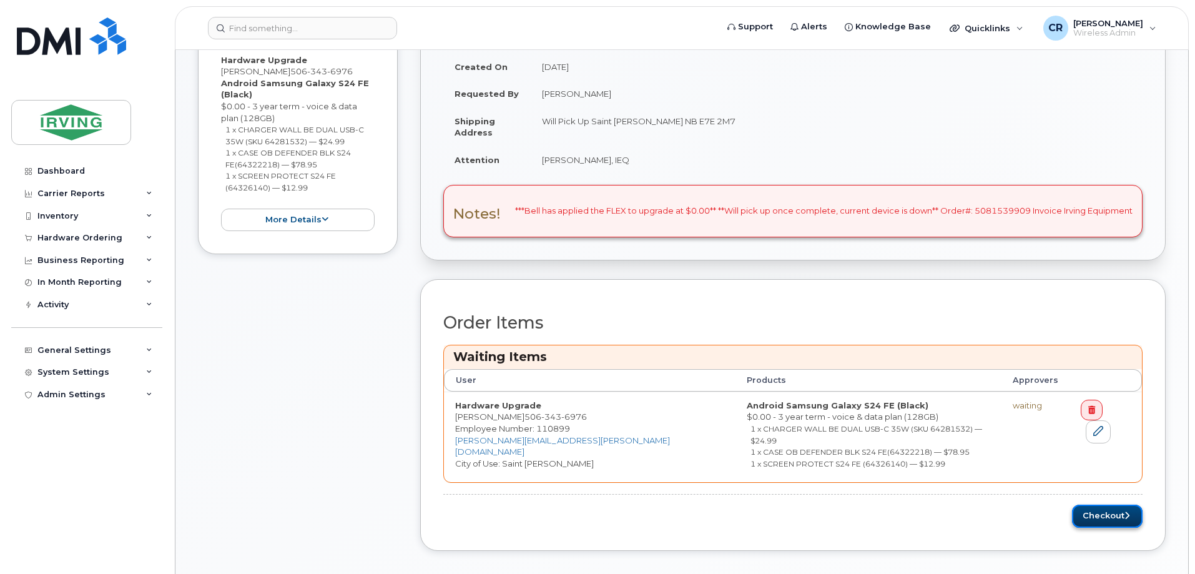
click at [1092, 504] on button "Checkout" at bounding box center [1107, 515] width 71 height 23
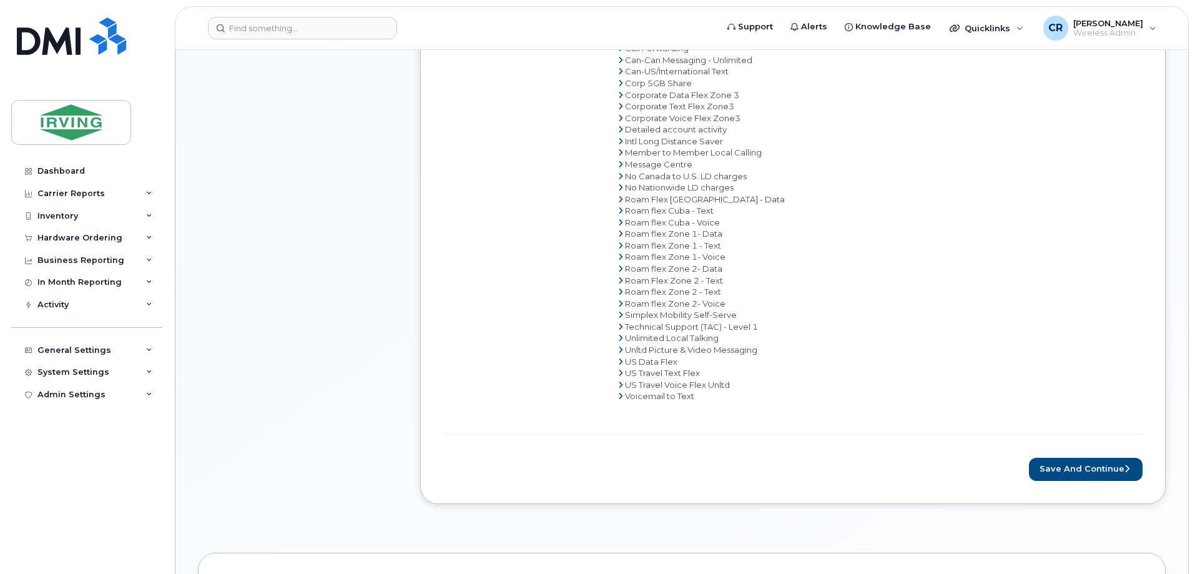
scroll to position [874, 0]
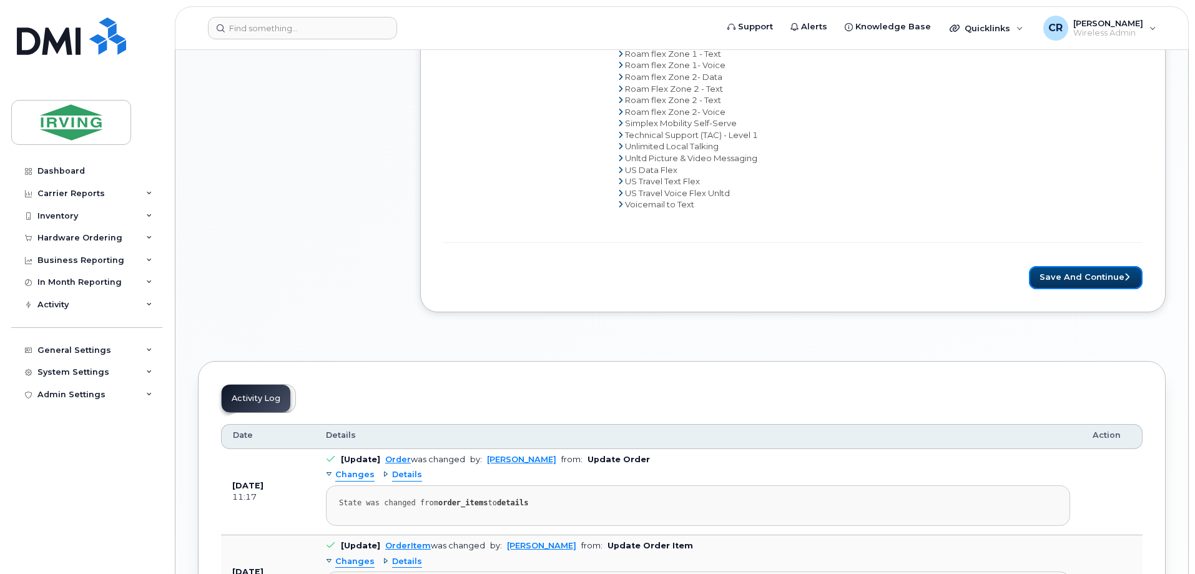
drag, startPoint x: 1056, startPoint y: 282, endPoint x: 670, endPoint y: 375, distance: 397.0
click at [1057, 282] on button "Save and Continue" at bounding box center [1086, 277] width 114 height 23
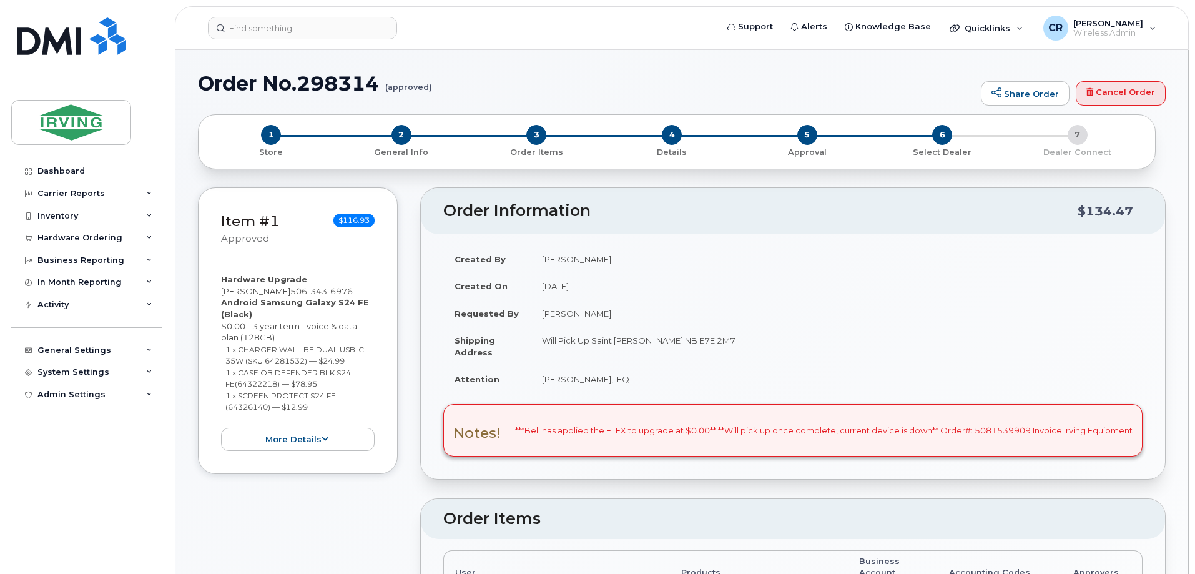
radio input "true"
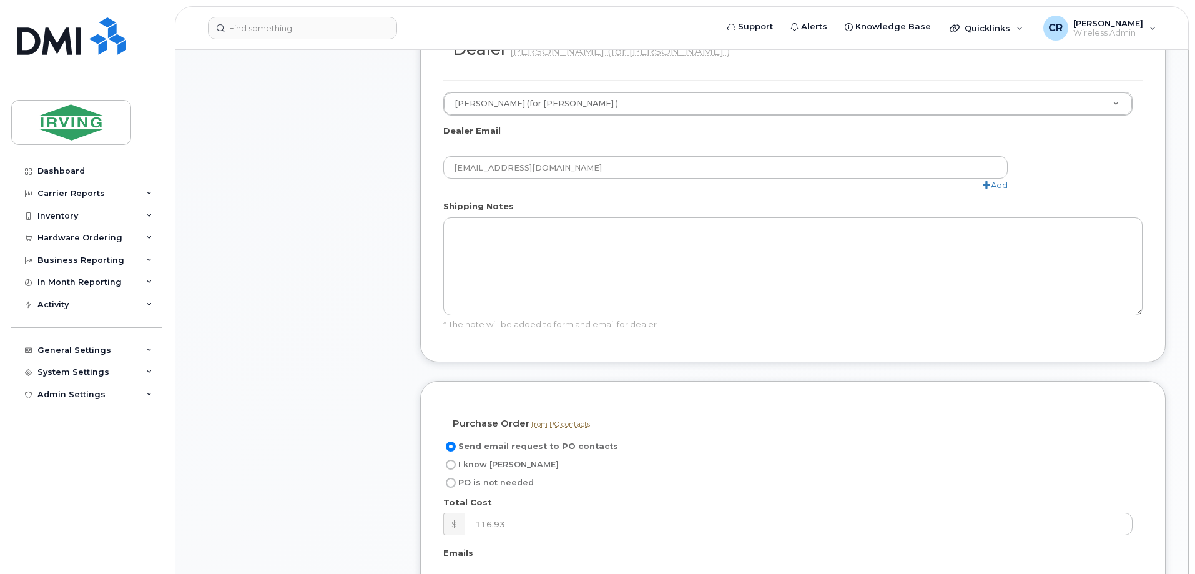
scroll to position [624, 0]
